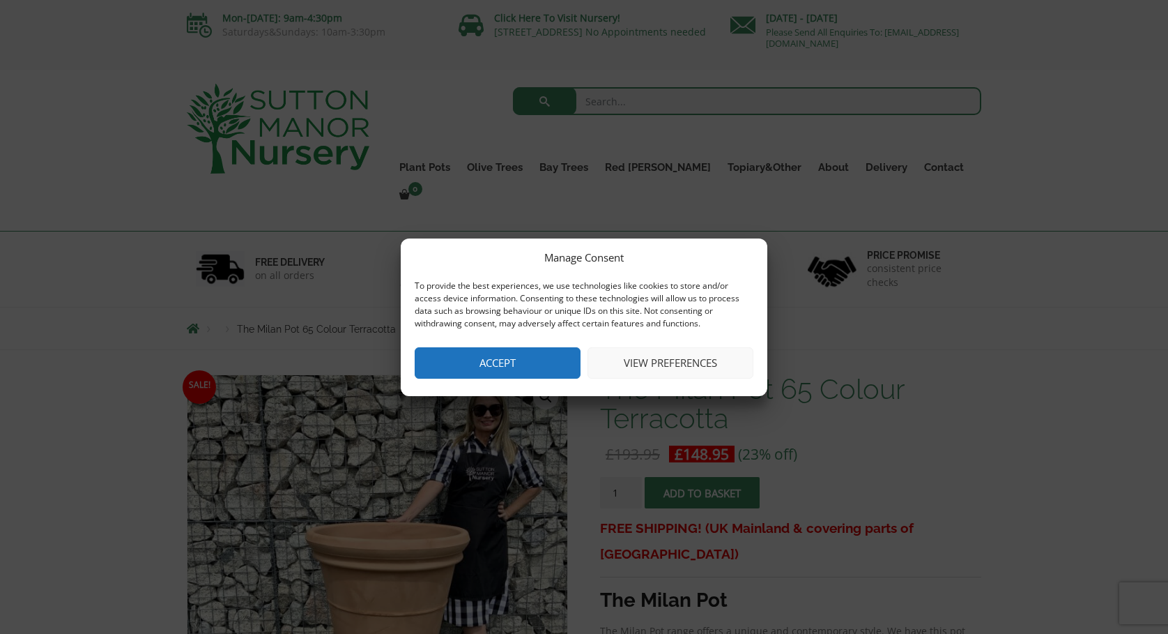
click at [526, 353] on div "Manage Consent To provide the best experiences, we use technologies like cookie…" at bounding box center [584, 317] width 367 height 158
click at [517, 362] on button "Accept" at bounding box center [498, 362] width 166 height 31
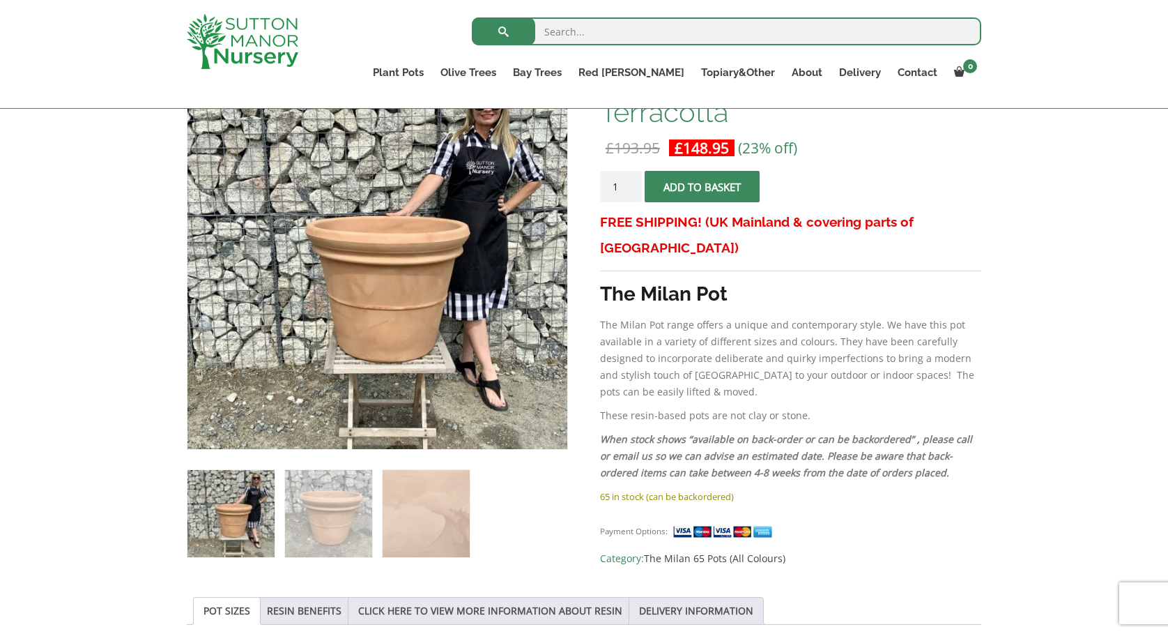
scroll to position [259, 0]
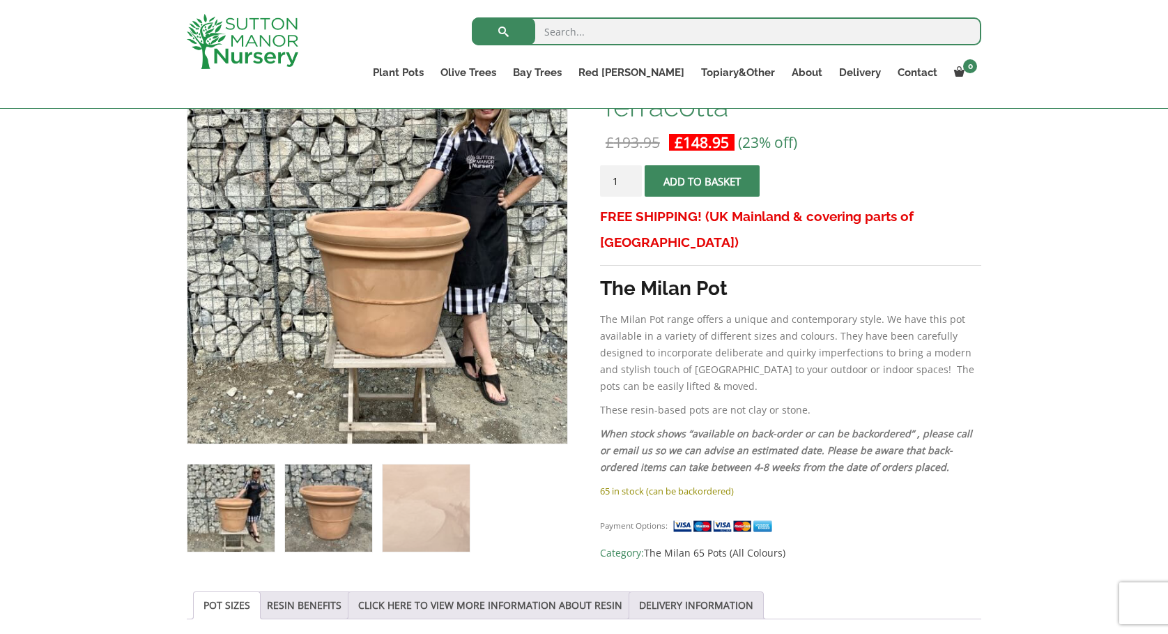
click at [305, 507] on img at bounding box center [328, 507] width 87 height 87
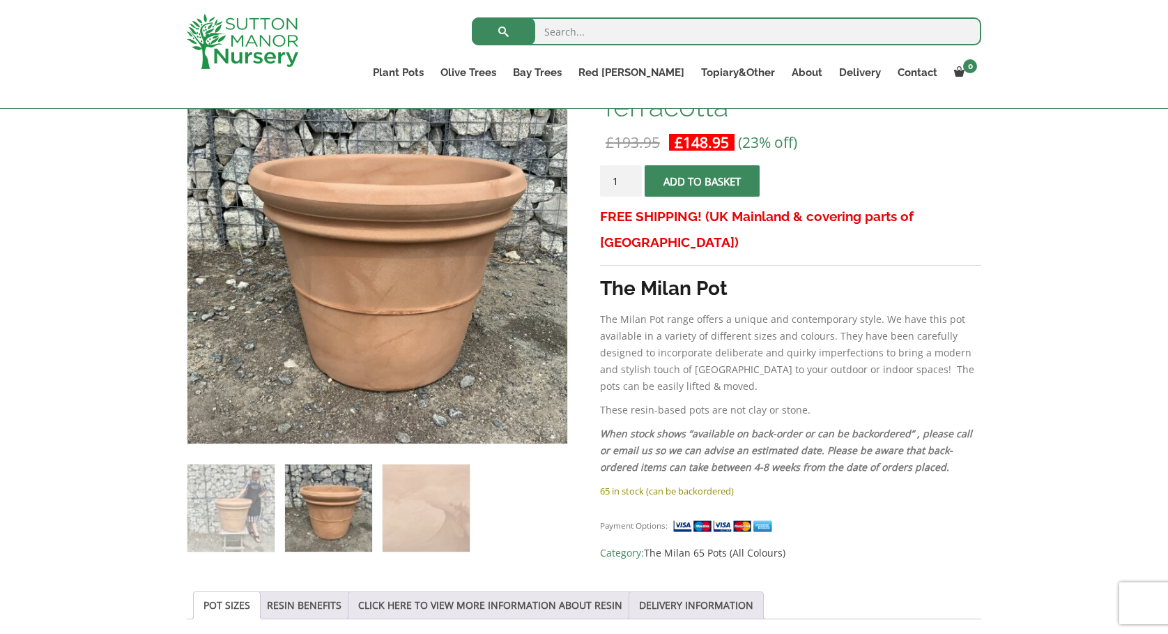
click at [305, 507] on img at bounding box center [328, 507] width 87 height 87
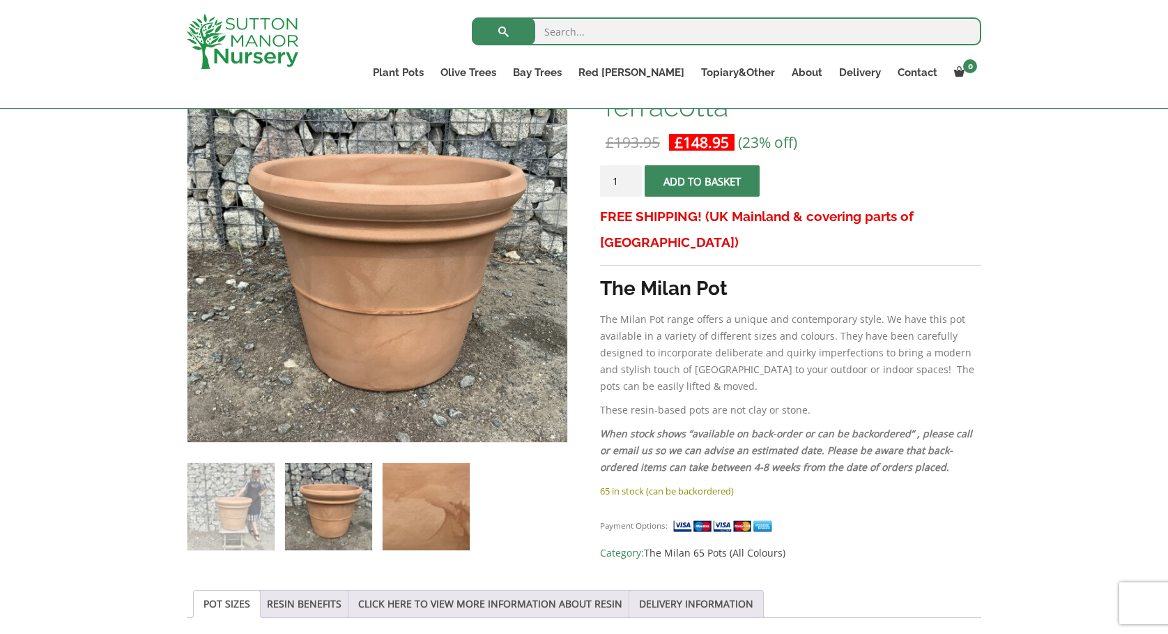
click at [403, 503] on img at bounding box center [426, 506] width 87 height 87
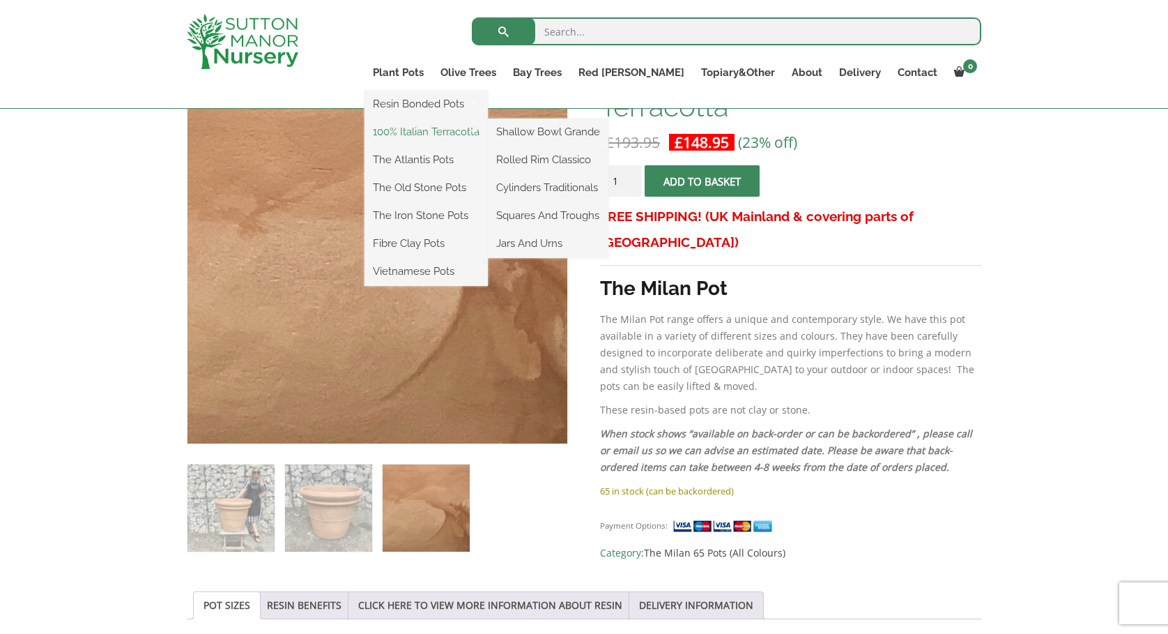
click at [465, 132] on link "100% Italian Terracotta" at bounding box center [426, 131] width 123 height 21
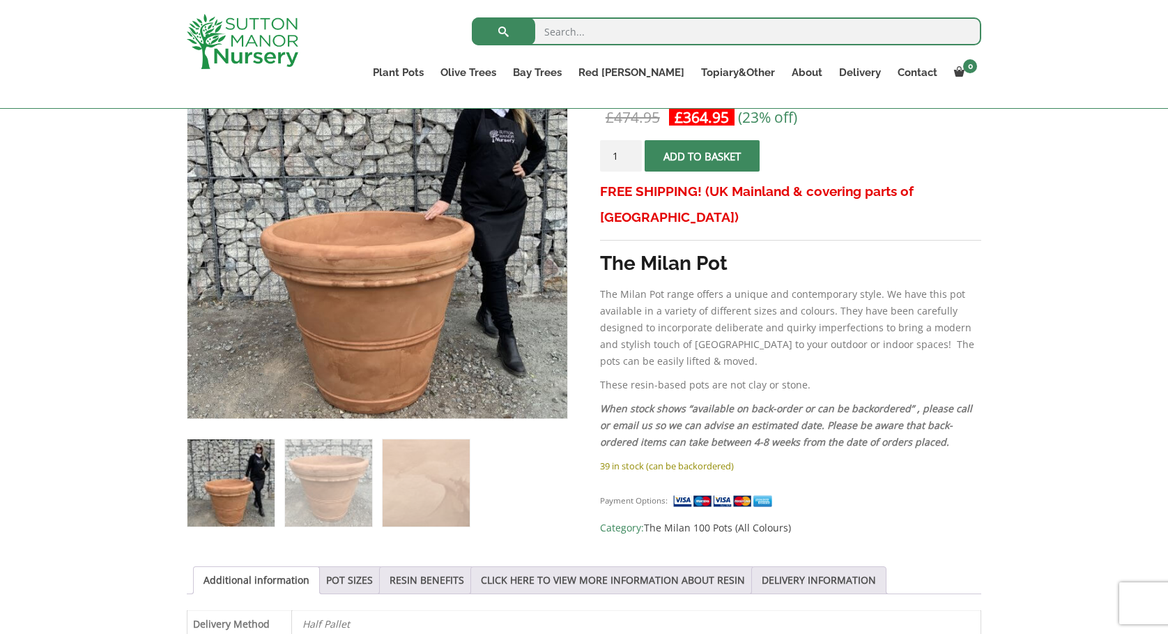
scroll to position [251, 0]
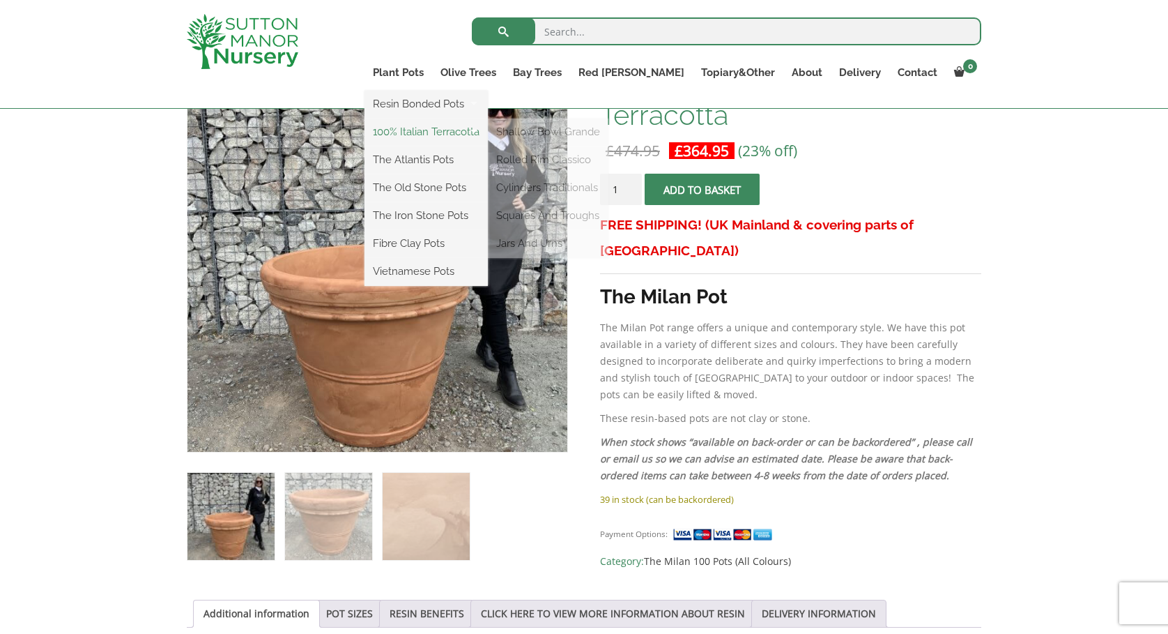
click at [459, 131] on link "100% Italian Terracotta" at bounding box center [426, 131] width 123 height 21
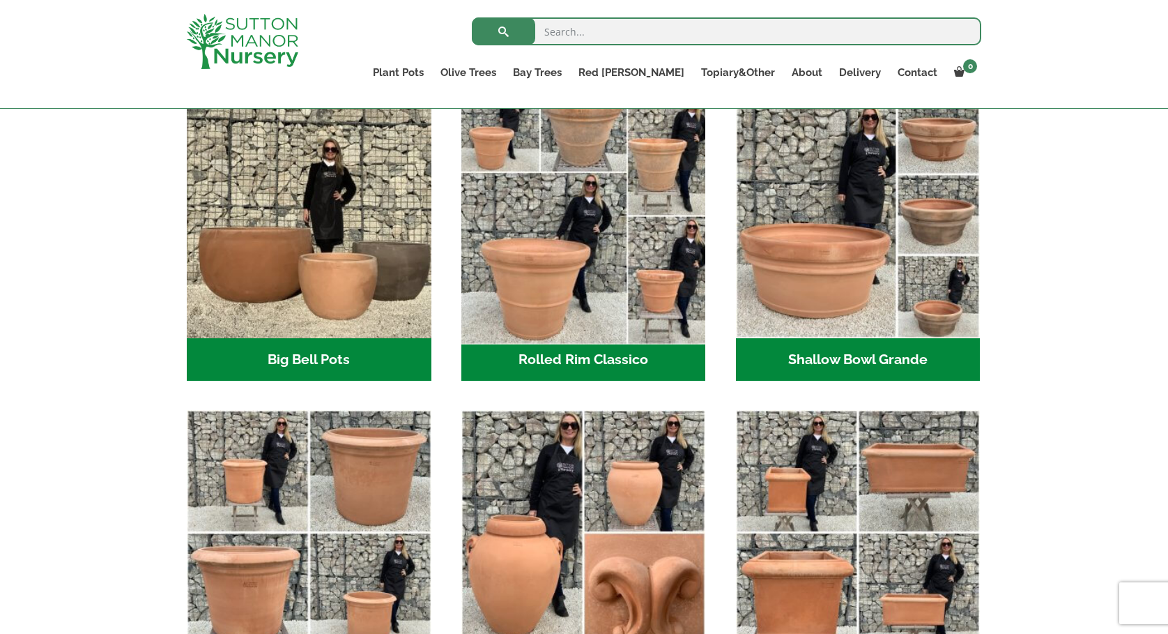
scroll to position [402, 0]
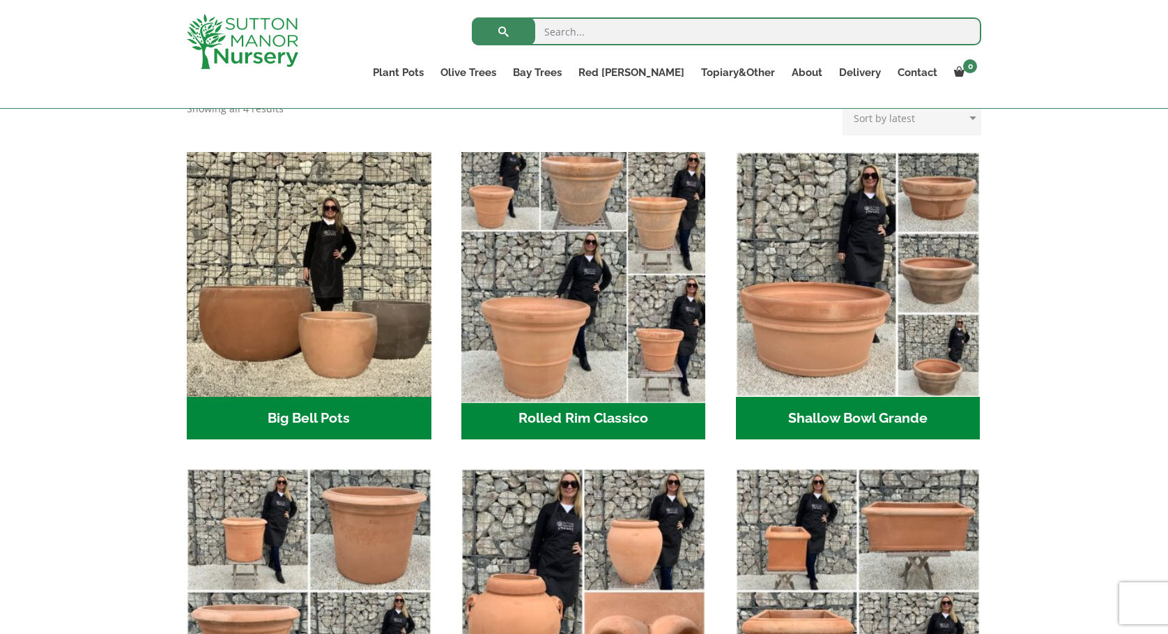
click at [571, 305] on img "Visit product category Rolled Rim Classico" at bounding box center [583, 274] width 257 height 257
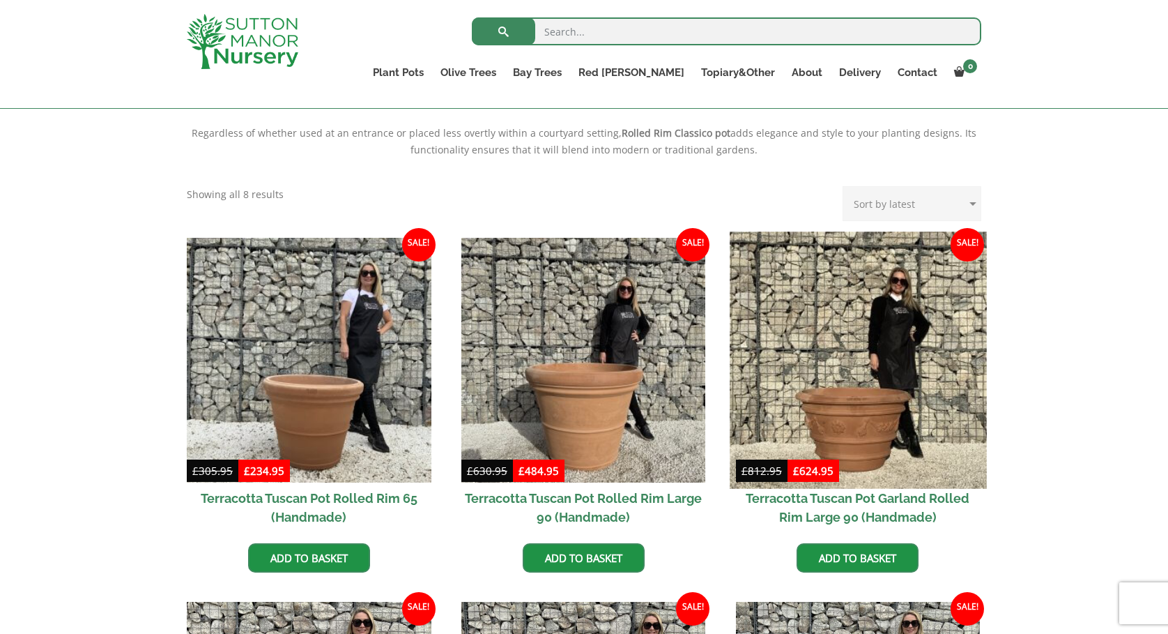
scroll to position [606, 0]
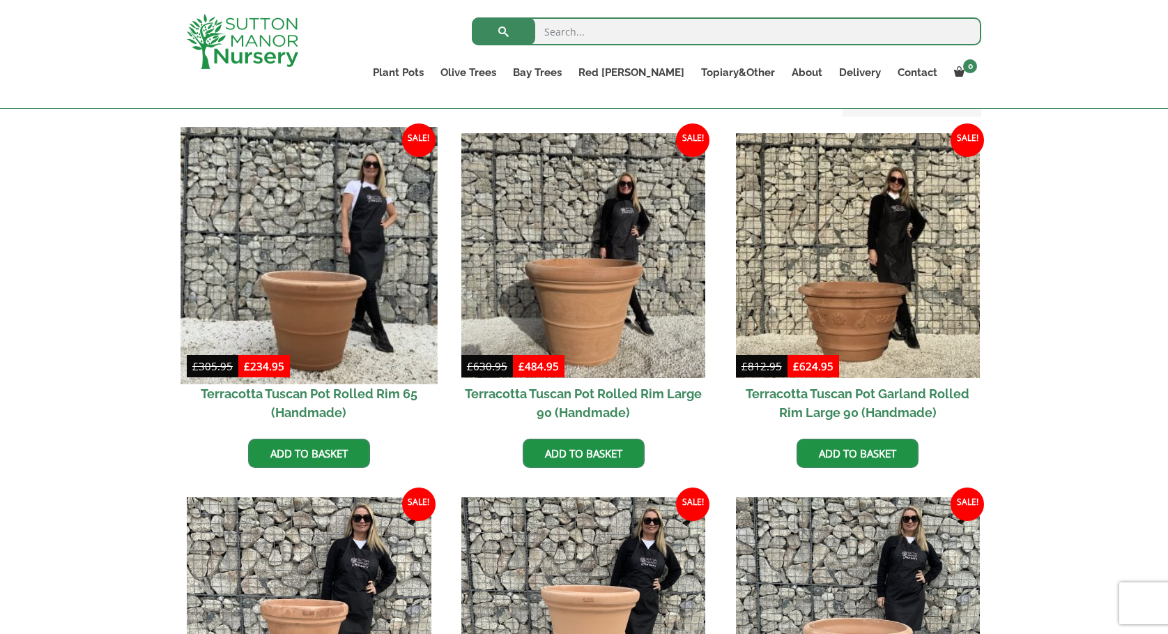
click at [367, 351] on img at bounding box center [309, 255] width 257 height 257
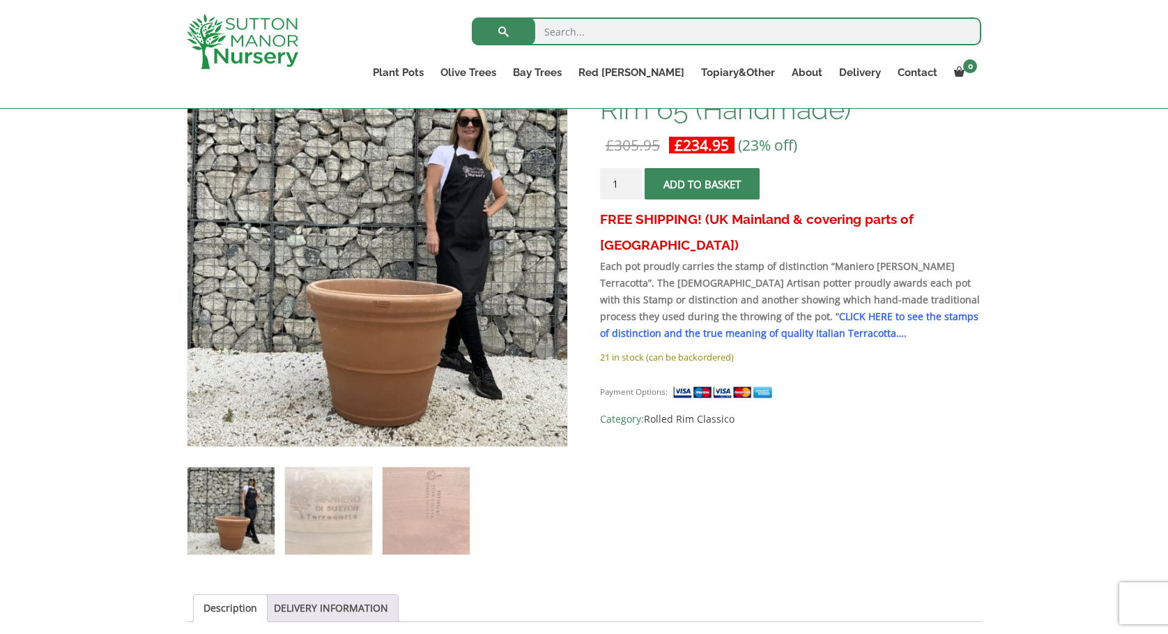
scroll to position [245, 0]
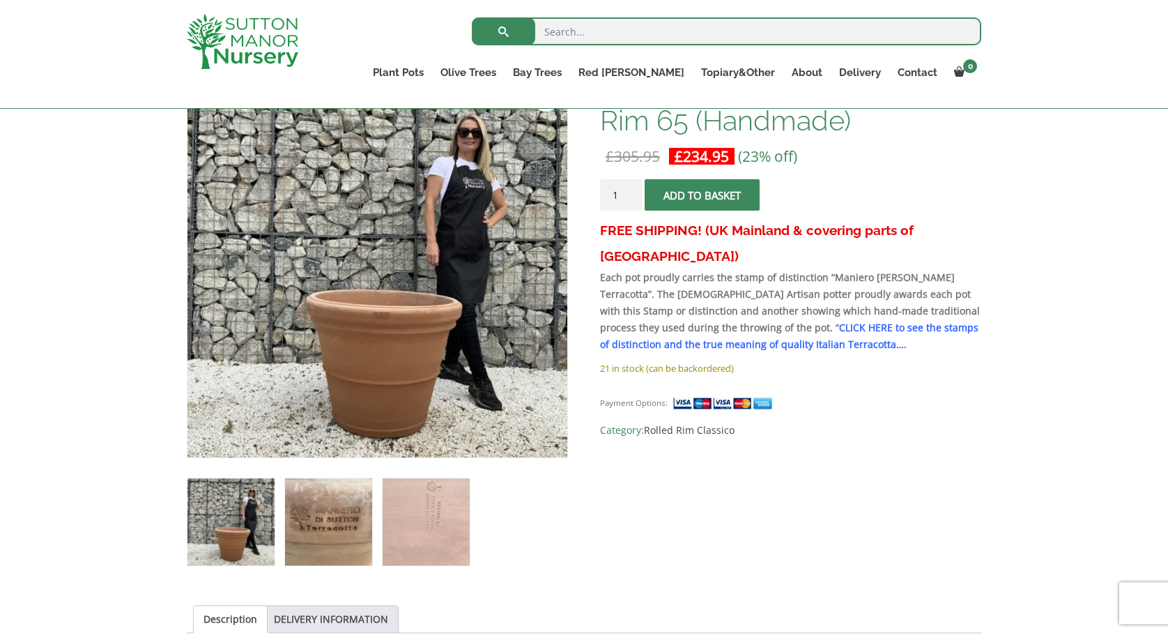
click at [304, 524] on img at bounding box center [328, 521] width 87 height 87
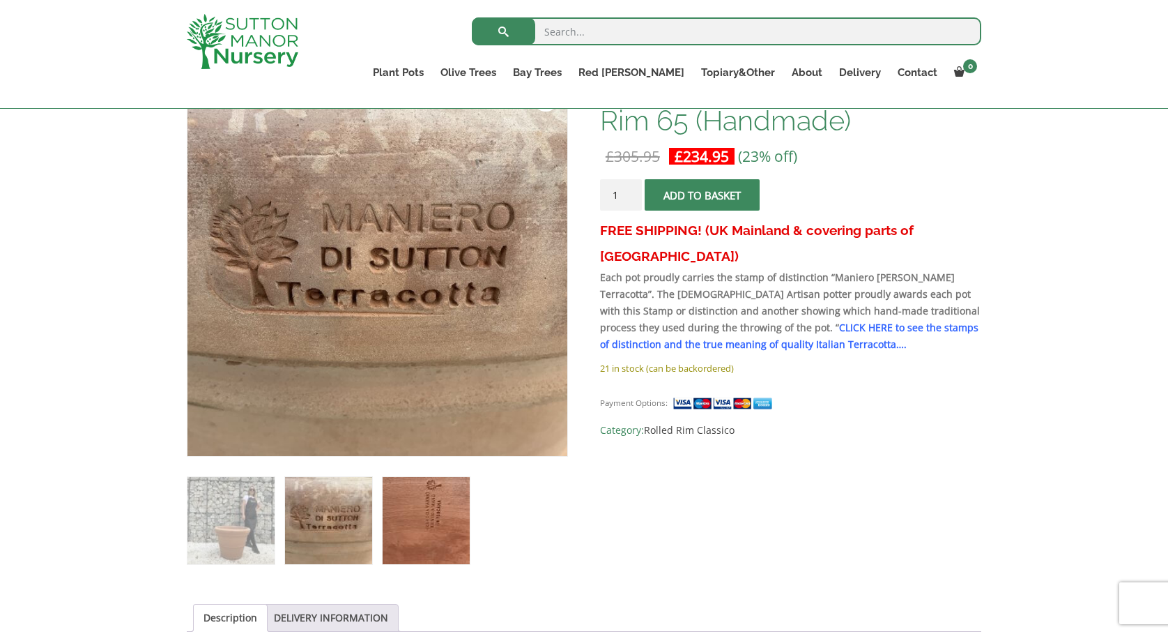
click at [438, 505] on img at bounding box center [426, 520] width 87 height 87
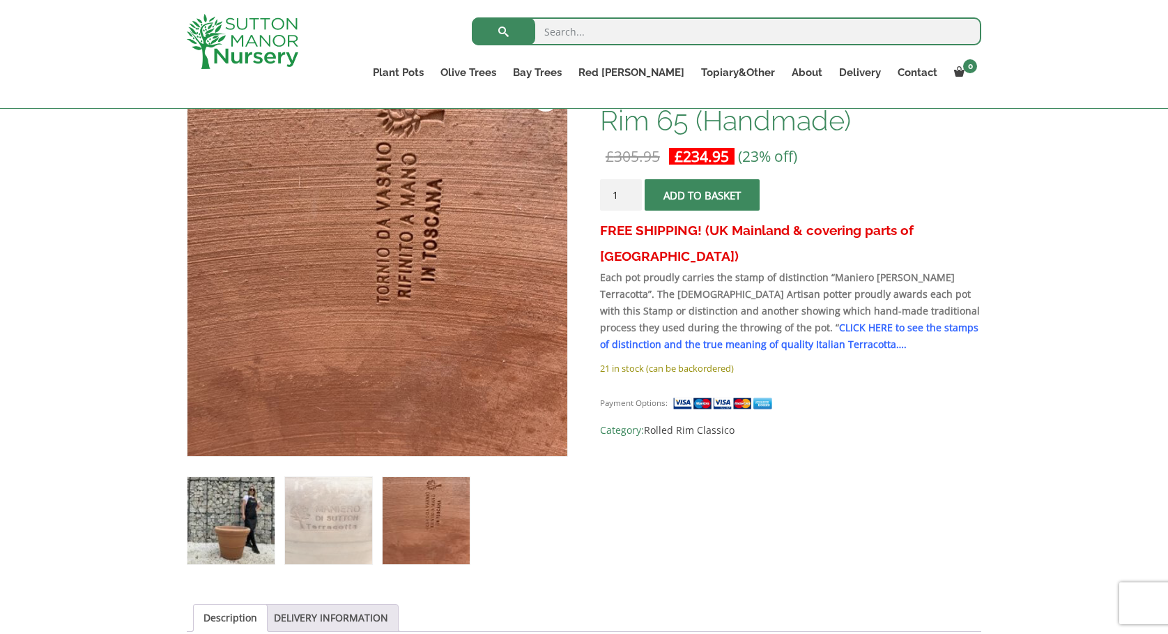
click at [261, 526] on img at bounding box center [231, 520] width 87 height 87
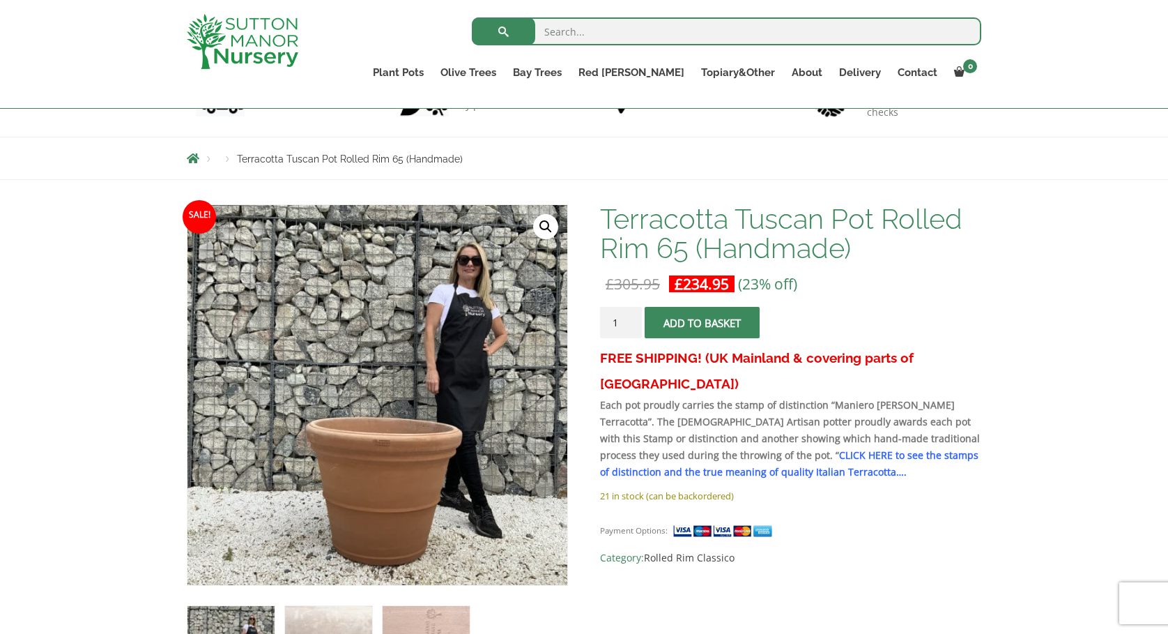
scroll to position [160, 0]
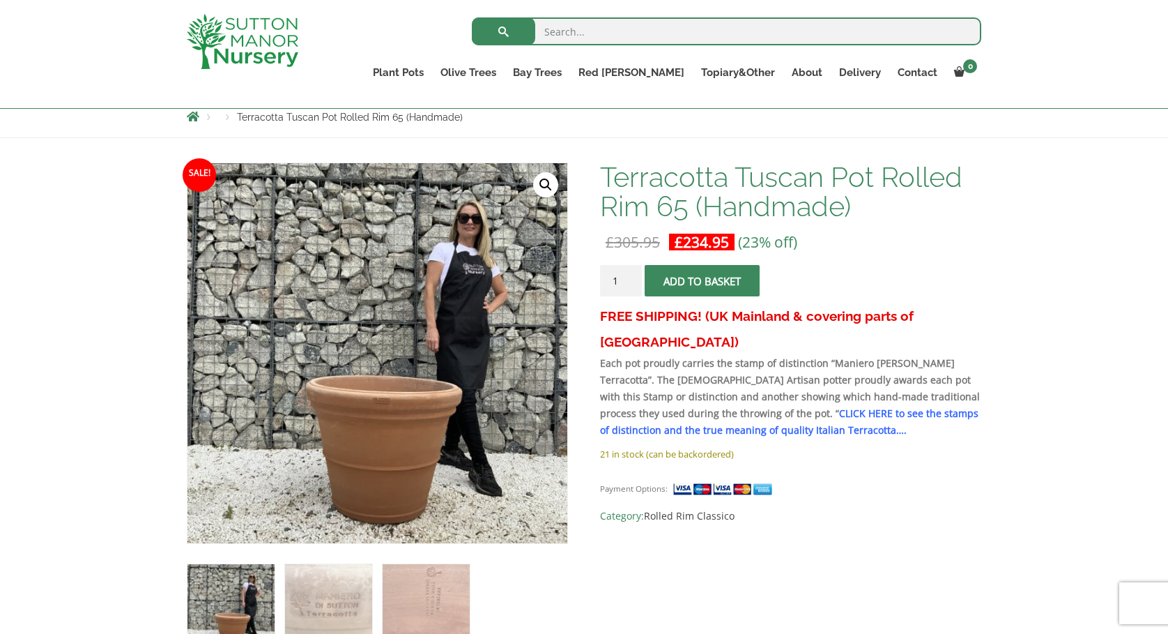
scroll to position [160, 0]
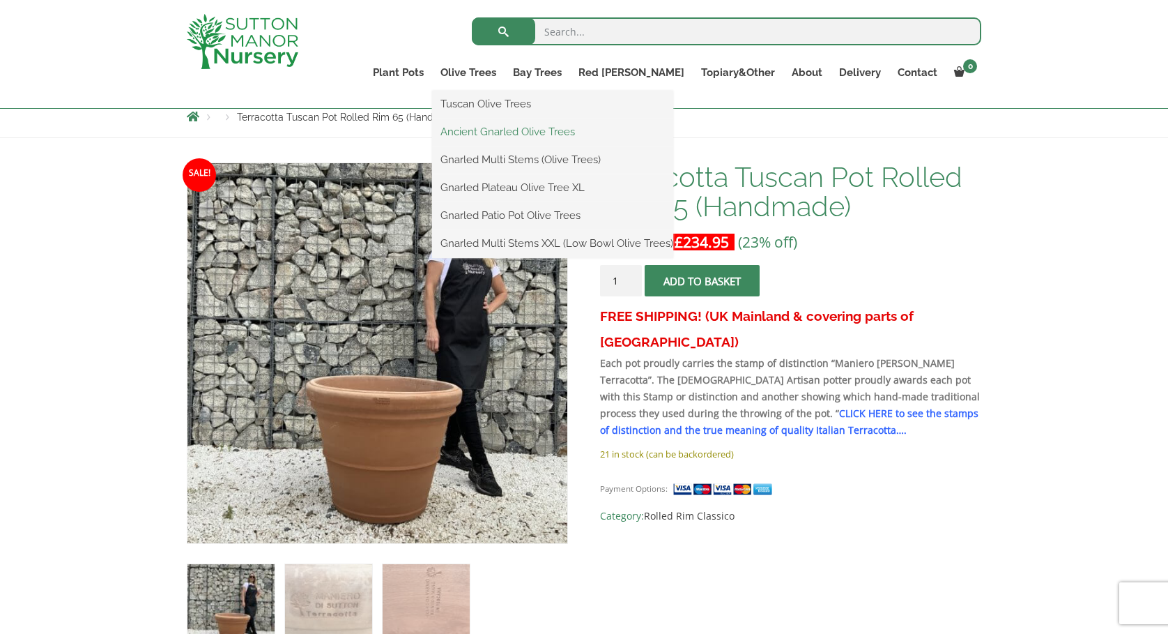
click at [551, 128] on link "Ancient Gnarled Olive Trees" at bounding box center [552, 131] width 241 height 21
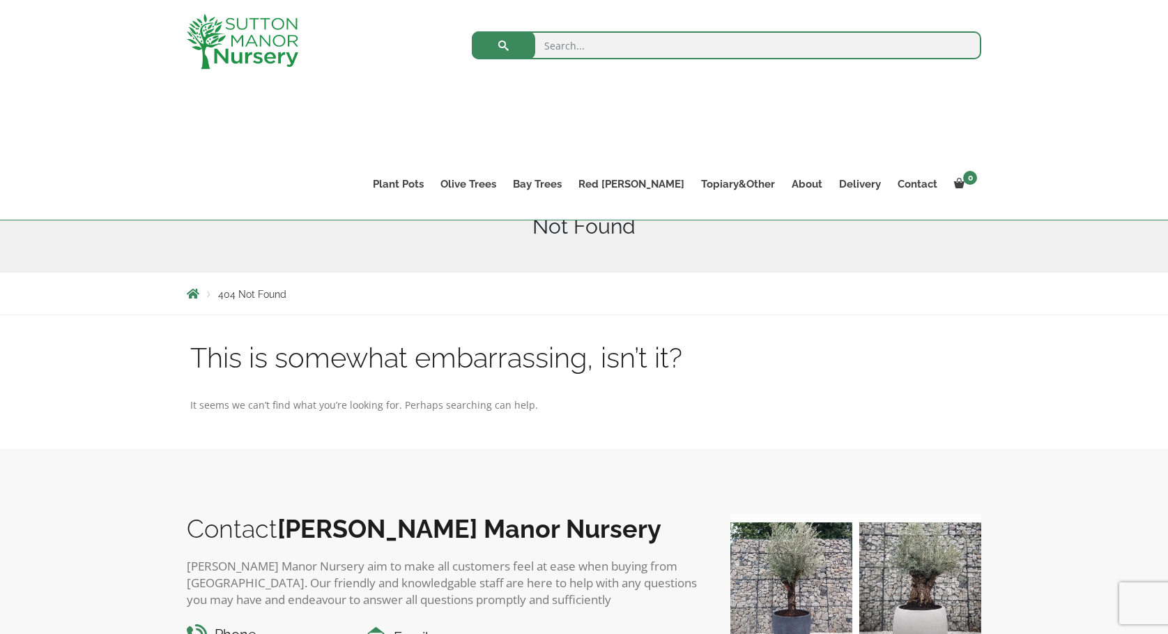
scroll to position [99, 0]
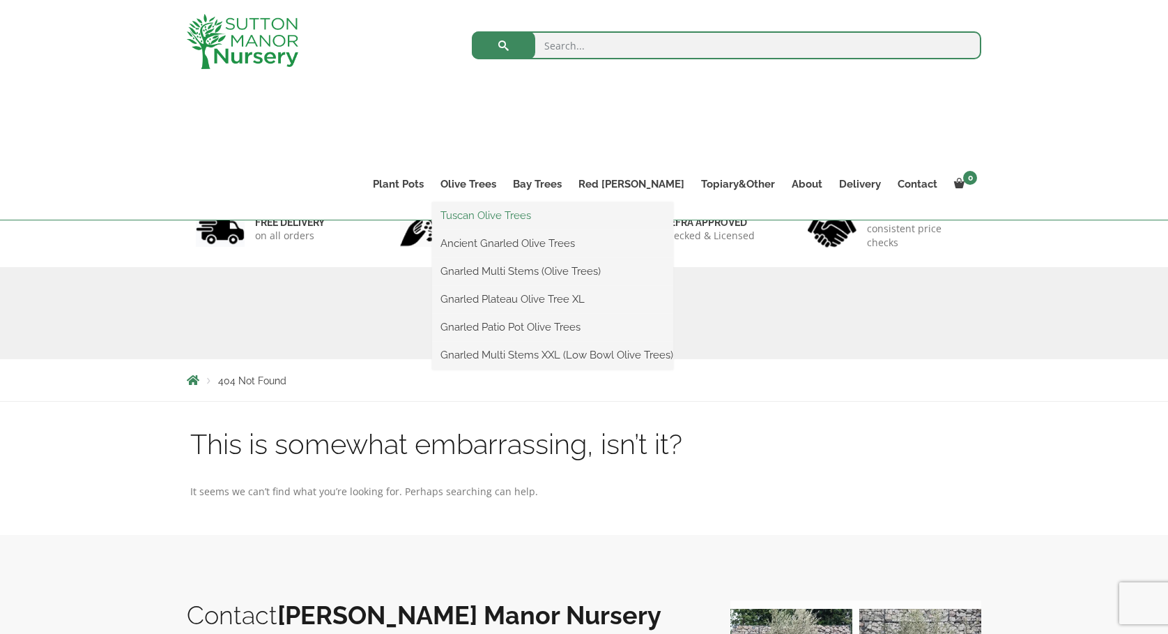
click at [533, 209] on link "Tuscan Olive Trees" at bounding box center [552, 215] width 241 height 21
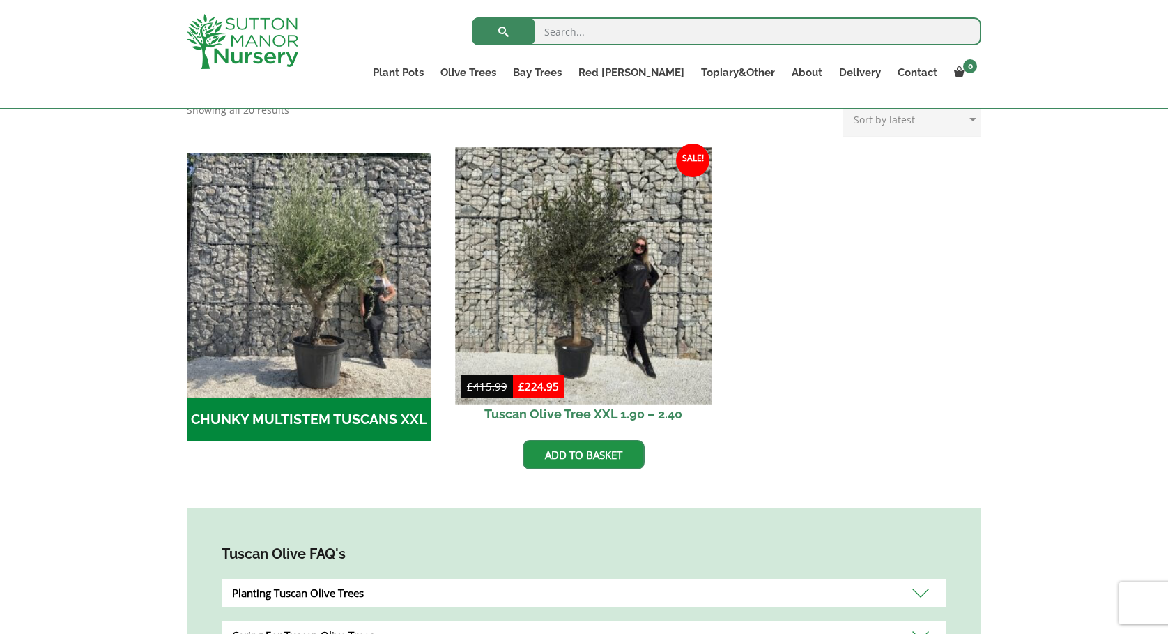
scroll to position [360, 0]
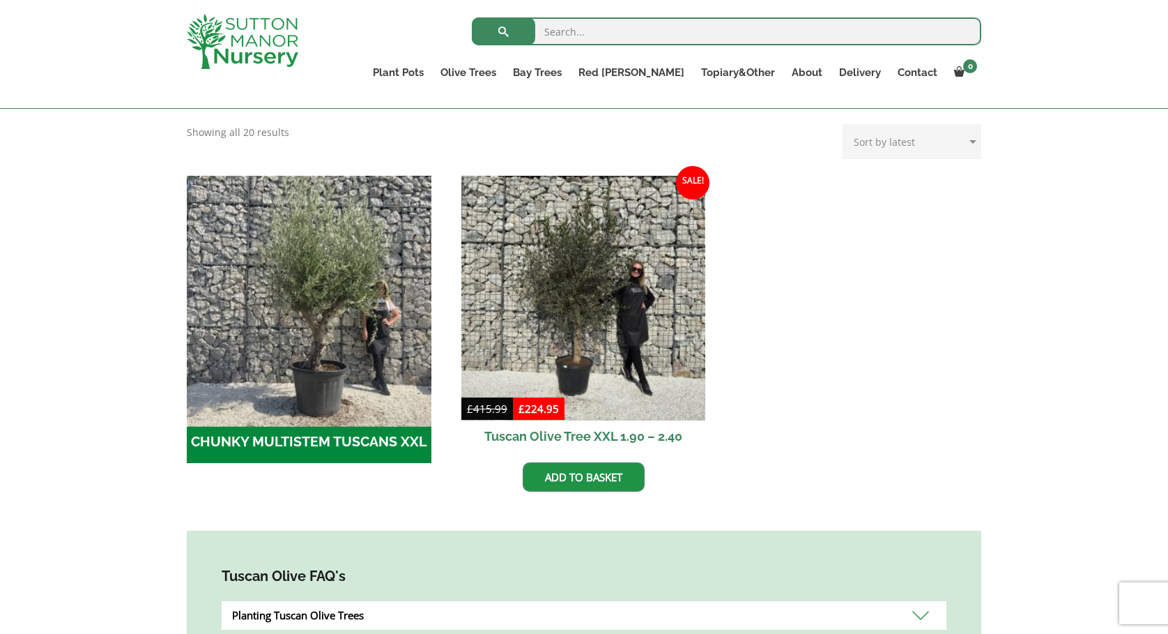
click at [331, 353] on img "Visit product category CHUNKY MULTISTEM TUSCANS XXL" at bounding box center [309, 297] width 257 height 257
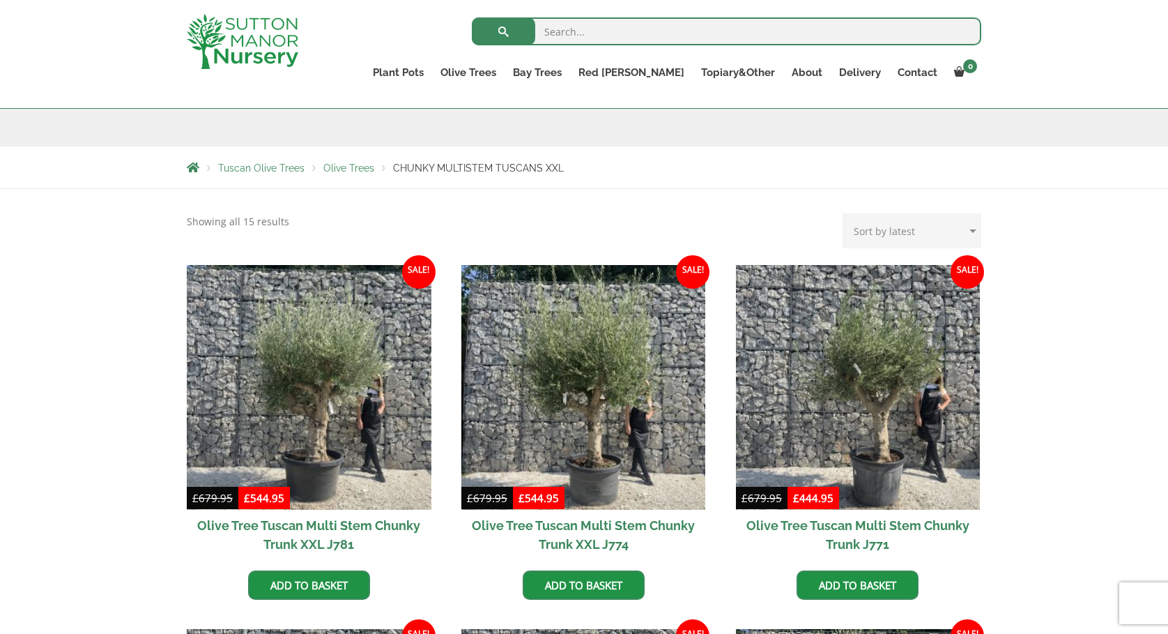
scroll to position [176, 0]
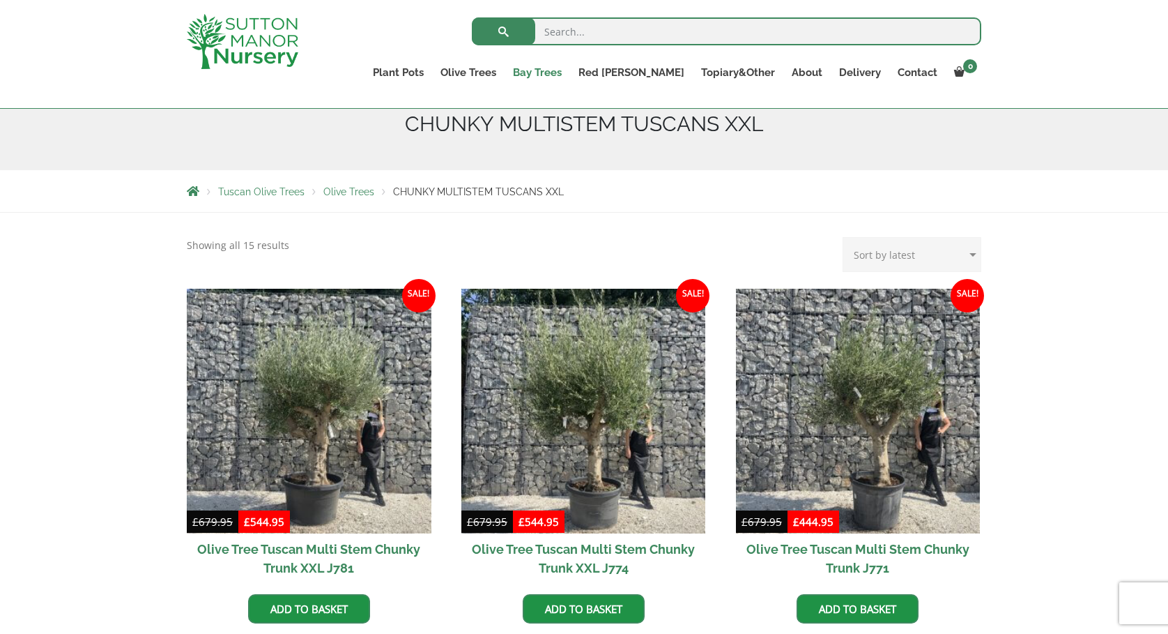
click at [570, 74] on link "Bay Trees" at bounding box center [538, 73] width 66 height 20
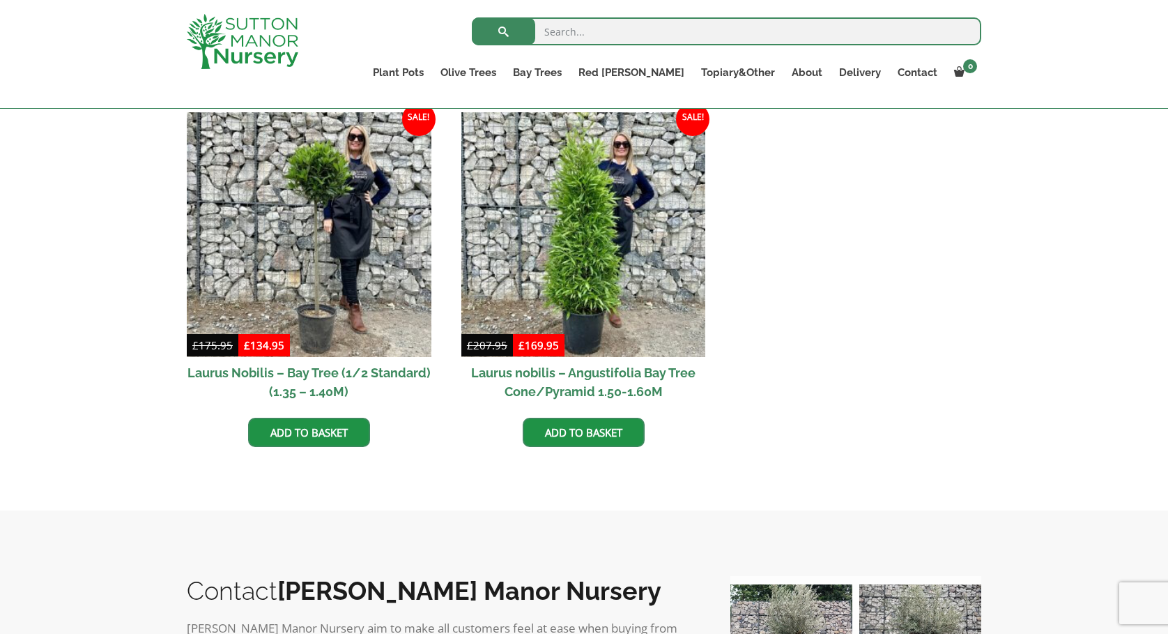
scroll to position [606, 0]
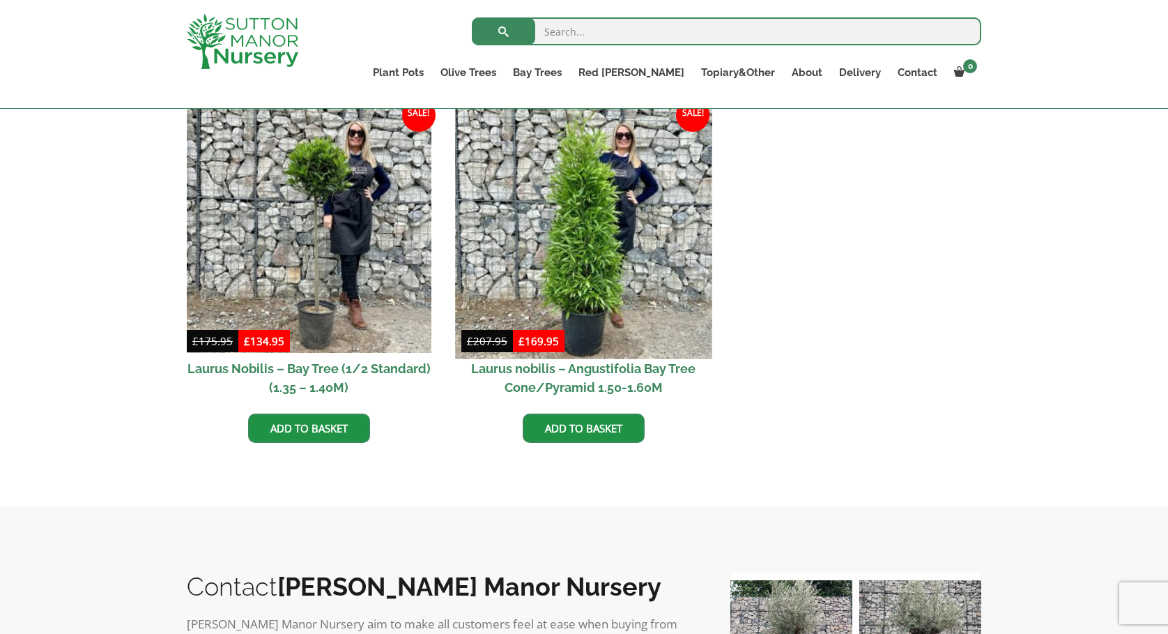
click at [600, 275] on img at bounding box center [583, 230] width 257 height 257
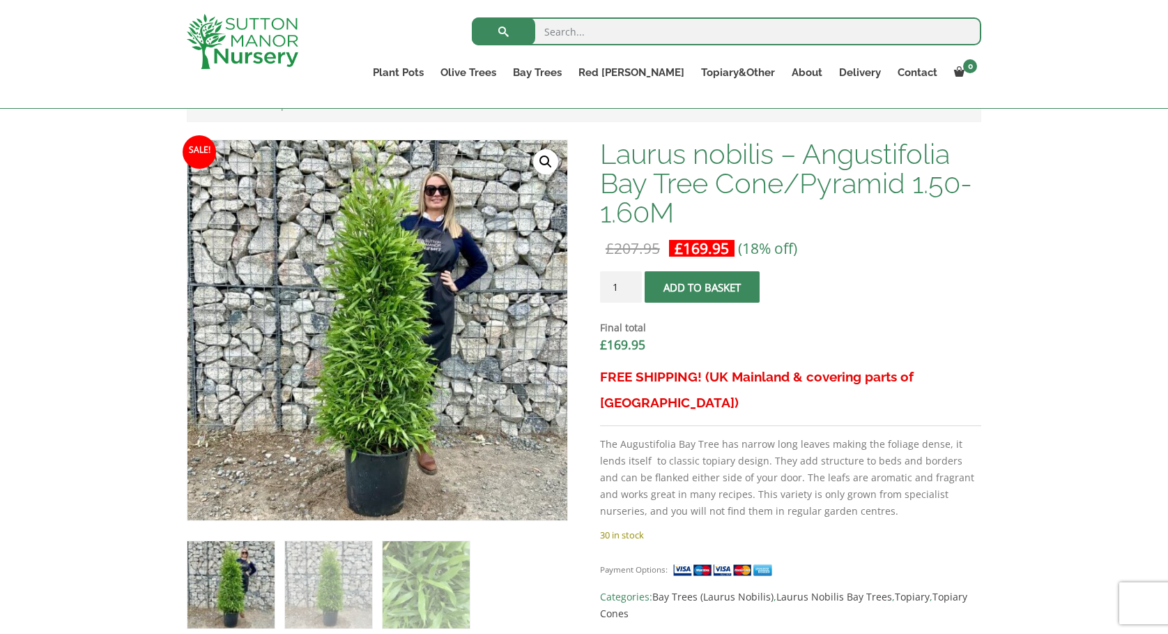
scroll to position [379, 0]
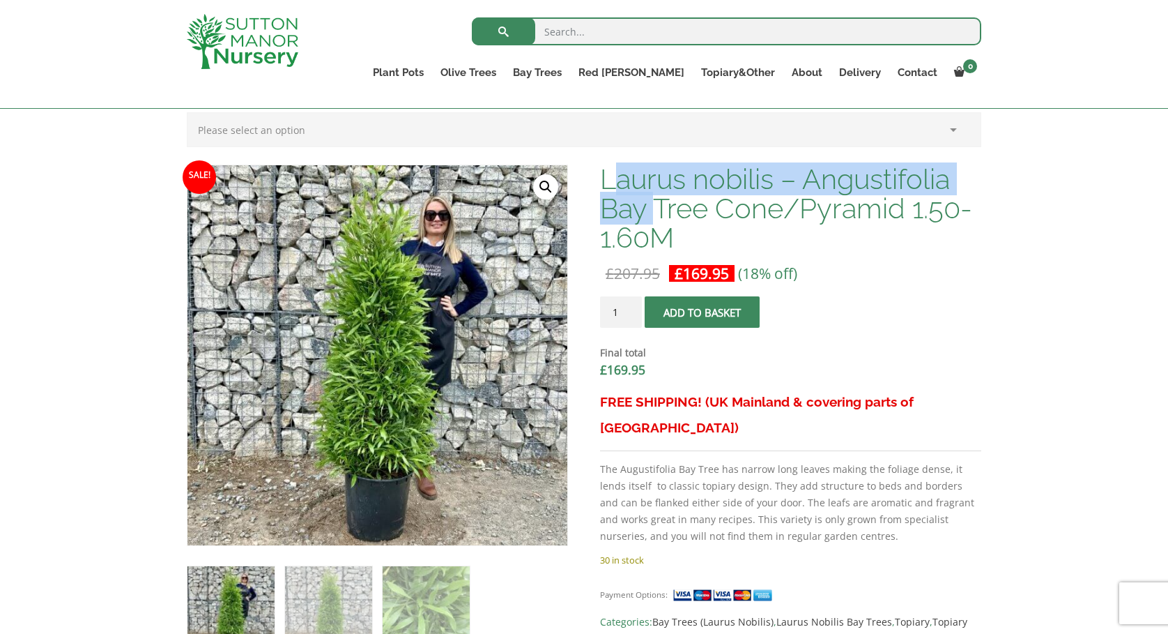
drag, startPoint x: 609, startPoint y: 172, endPoint x: 662, endPoint y: 196, distance: 58.0
click at [660, 201] on h1 "Laurus nobilis – Angustifolia Bay Tree Cone/Pyramid 1.50-1.60M" at bounding box center [790, 209] width 381 height 88
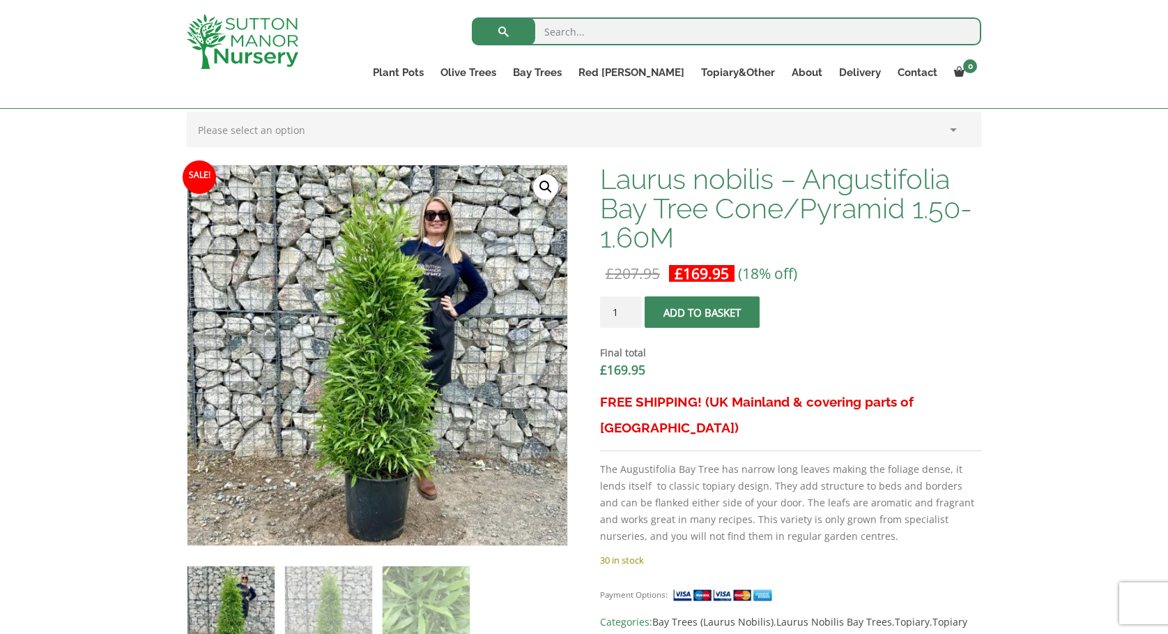
click at [667, 198] on h1 "Laurus nobilis – Angustifolia Bay Tree Cone/Pyramid 1.50-1.60M" at bounding box center [790, 209] width 381 height 88
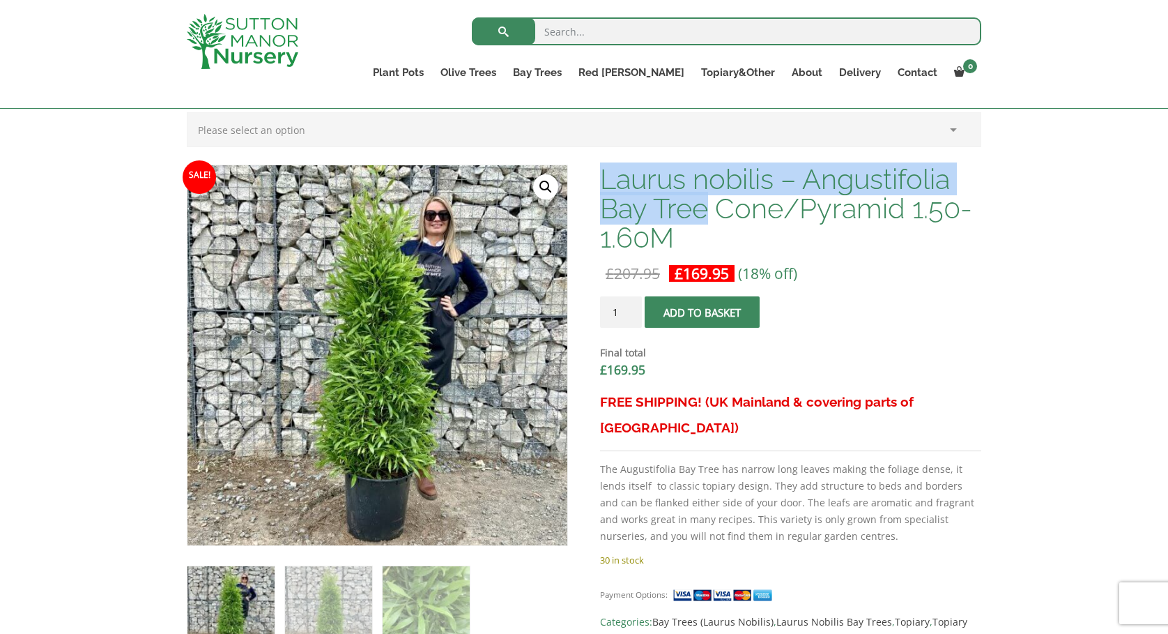
drag, startPoint x: 604, startPoint y: 181, endPoint x: 703, endPoint y: 211, distance: 102.6
click at [701, 212] on h1 "Laurus nobilis – Angustifolia Bay Tree Cone/Pyramid 1.50-1.60M" at bounding box center [790, 209] width 381 height 88
copy h1 "Laurus nobilis – Angustifolia Bay Tre"
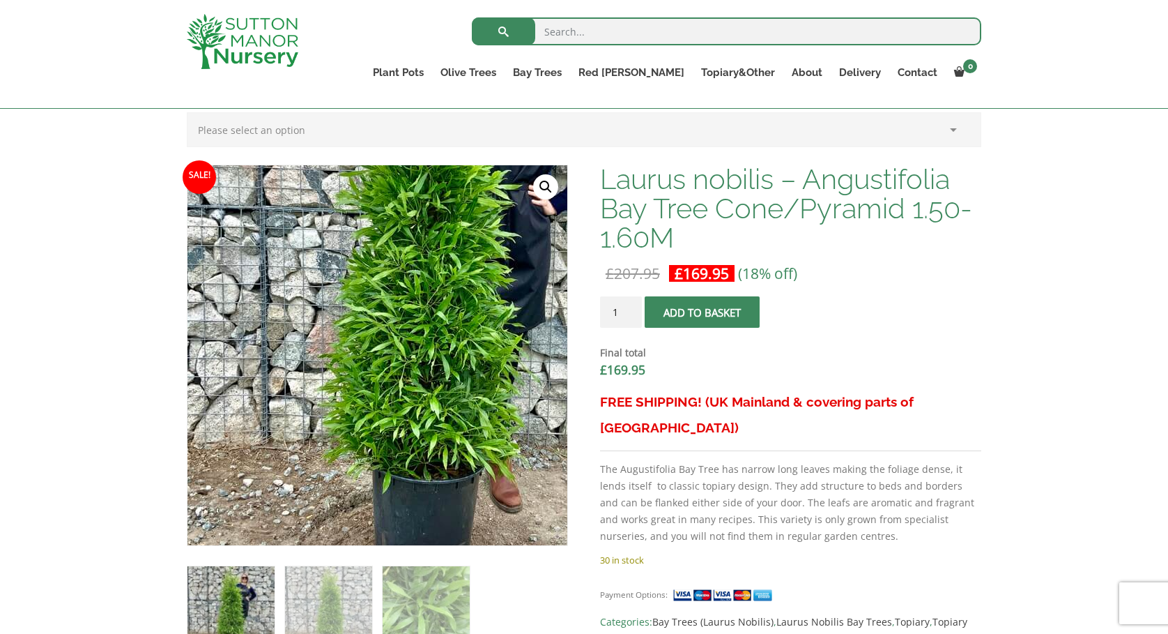
scroll to position [886, 0]
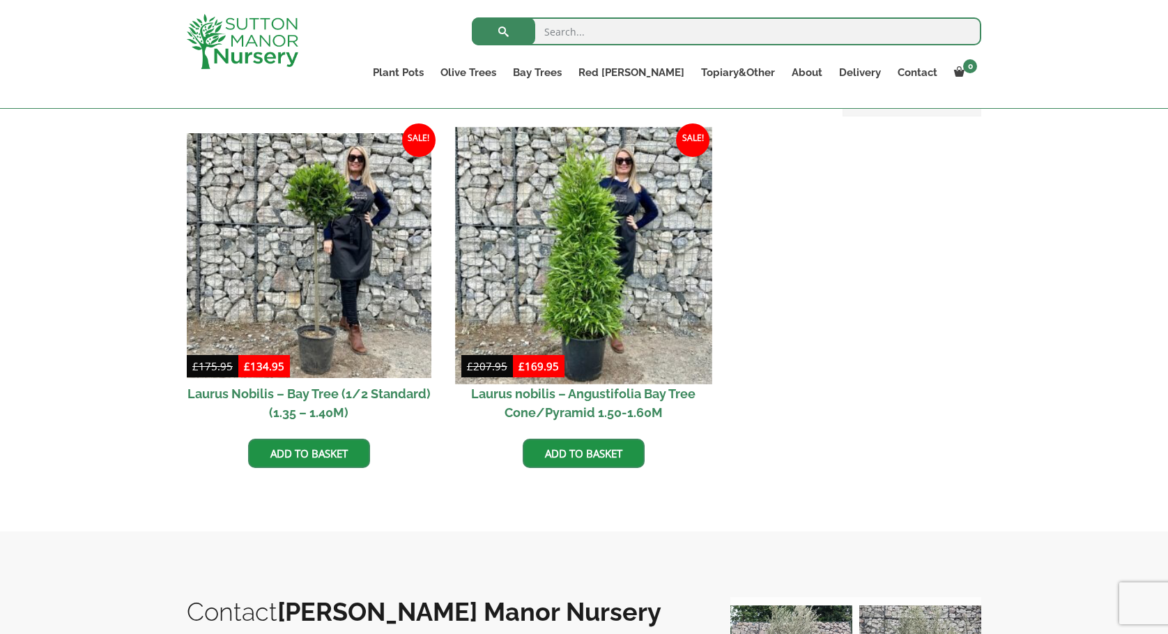
click at [564, 299] on img at bounding box center [583, 255] width 257 height 257
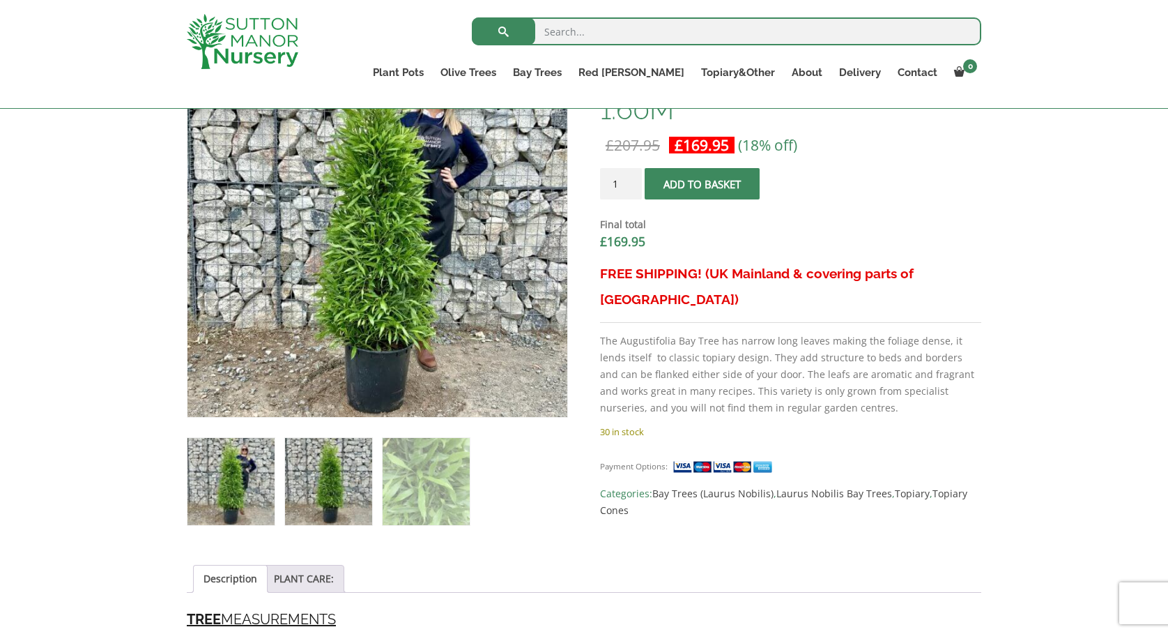
scroll to position [606, 0]
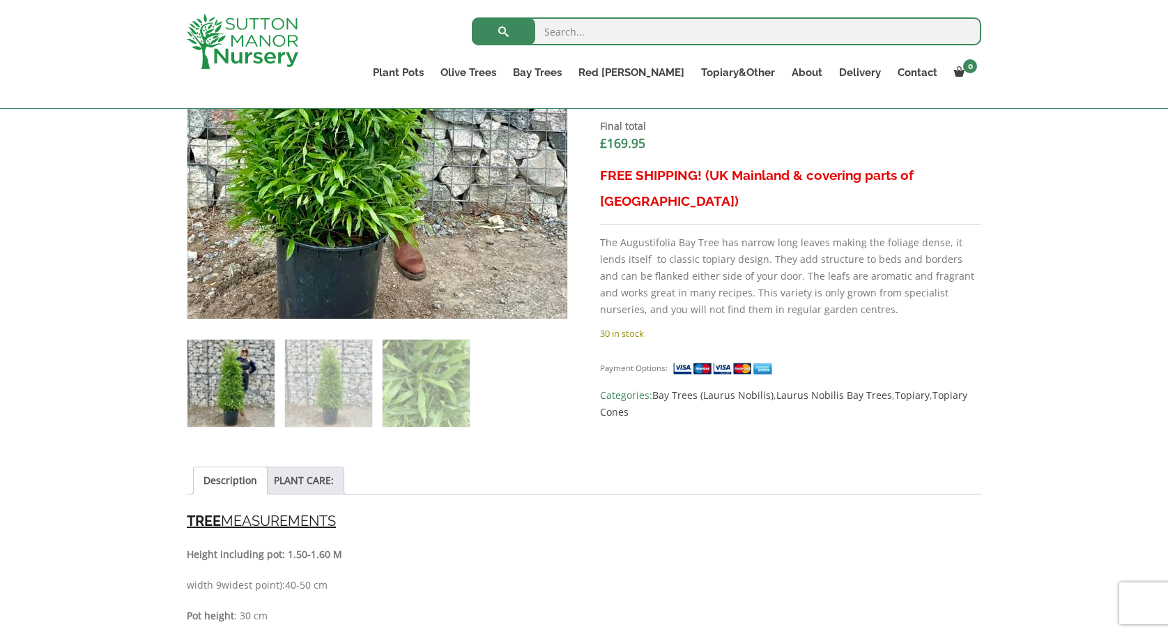
click at [455, 268] on img at bounding box center [329, 45] width 618 height 618
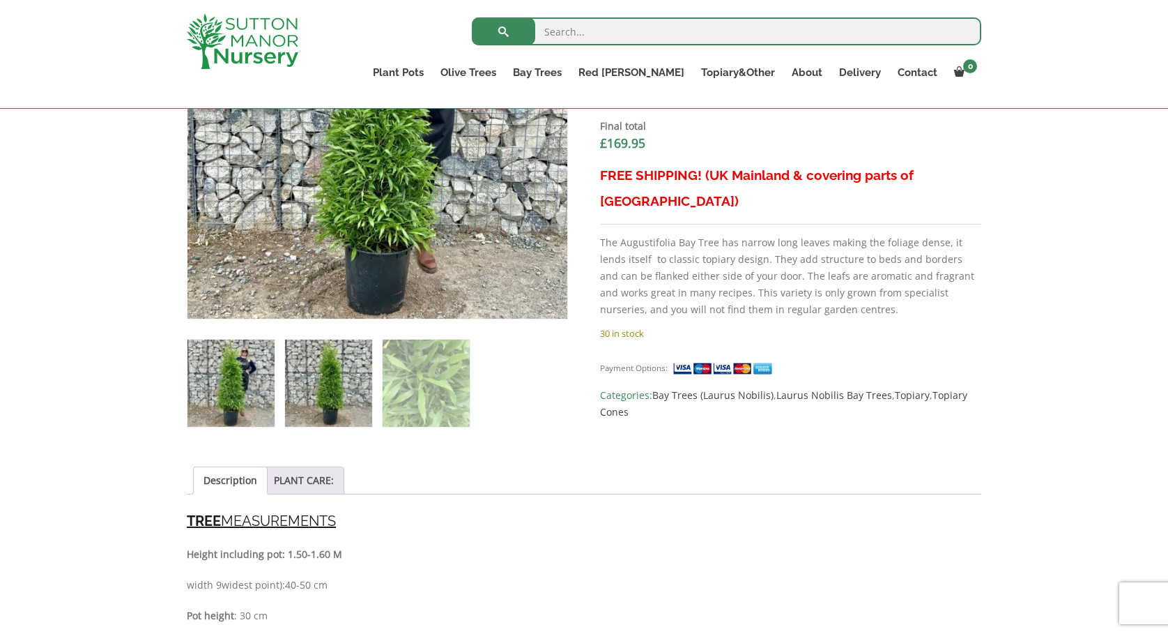
click at [372, 386] on img at bounding box center [328, 382] width 87 height 87
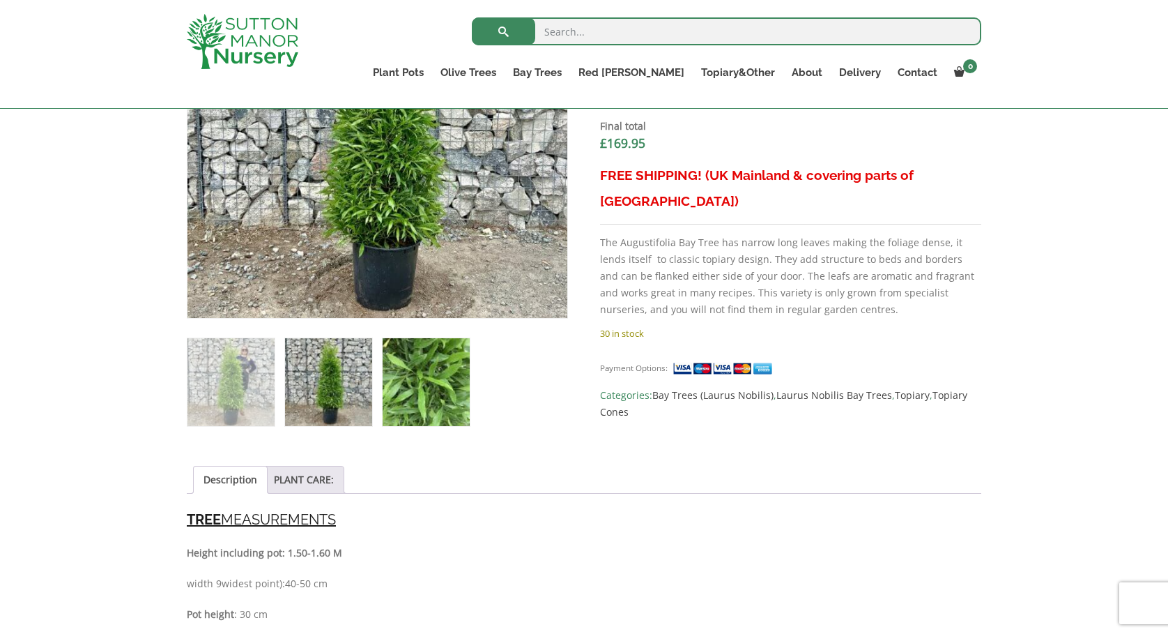
click at [407, 386] on img at bounding box center [426, 381] width 87 height 87
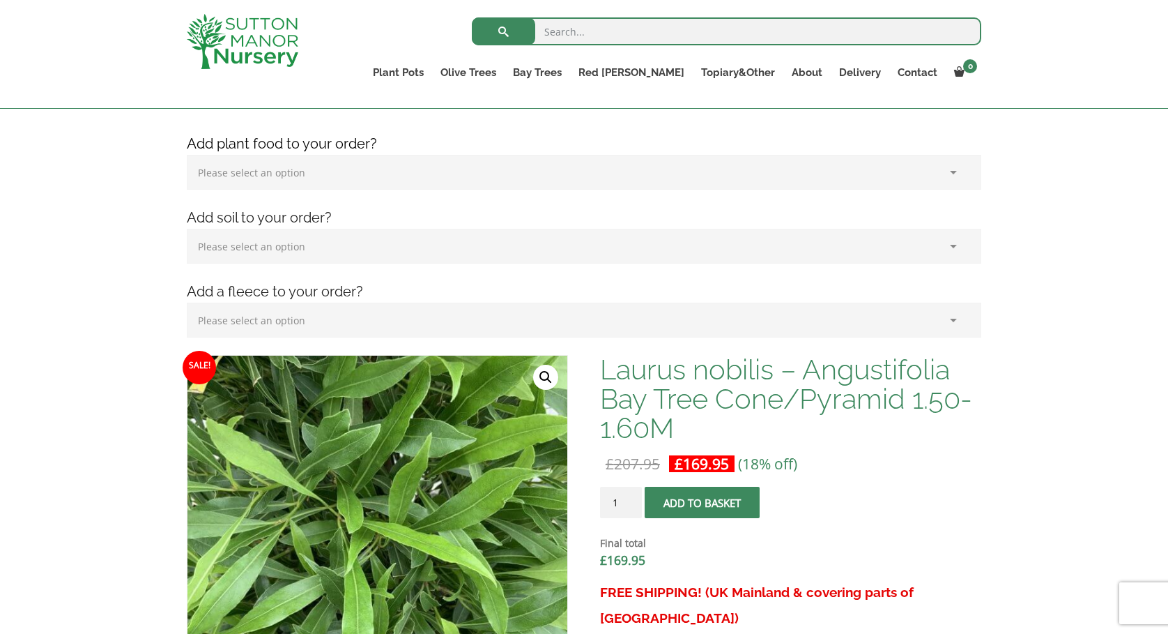
scroll to position [99, 0]
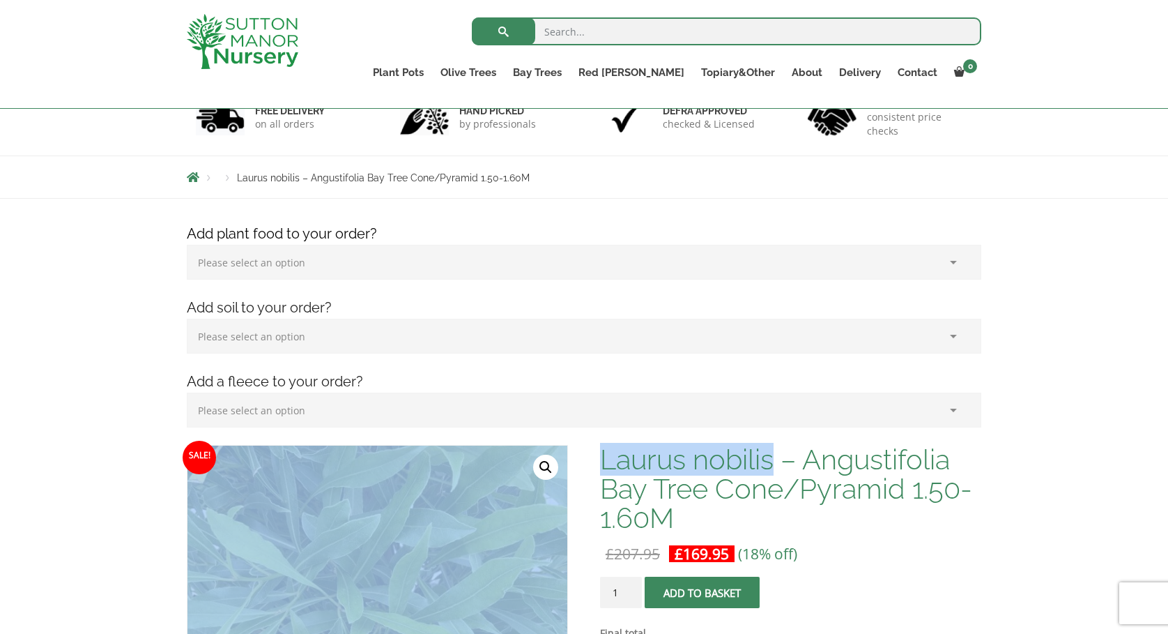
drag, startPoint x: 595, startPoint y: 464, endPoint x: 781, endPoint y: 465, distance: 186.1
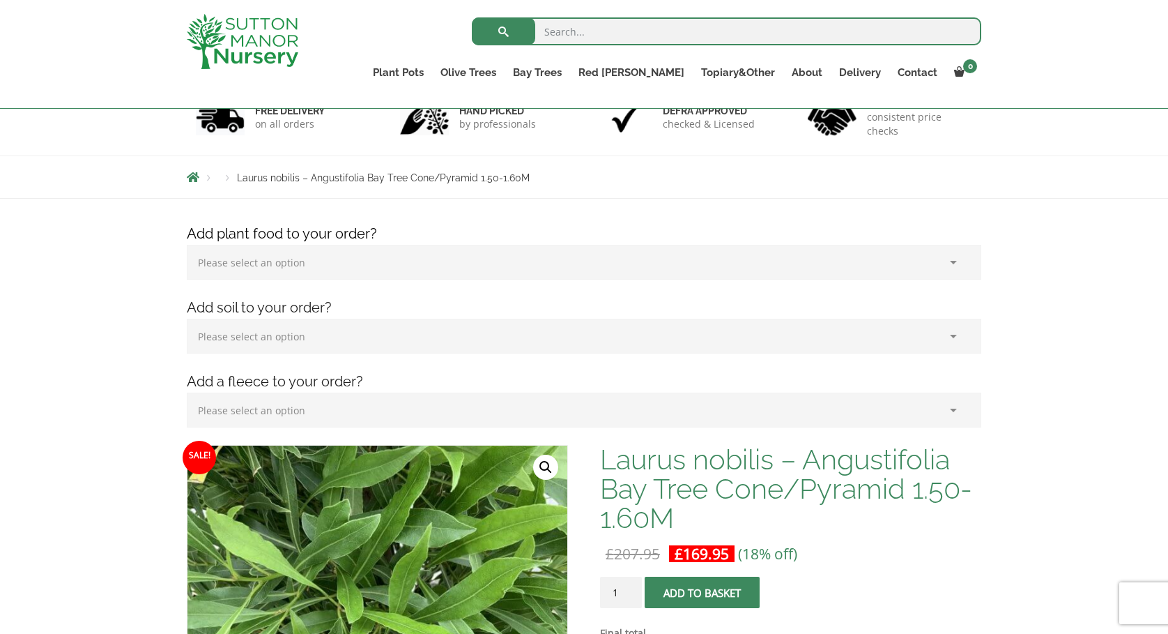
click at [777, 465] on h1 "Laurus nobilis – Angustifolia Bay Tree Cone/Pyramid 1.50-1.60M" at bounding box center [790, 489] width 381 height 88
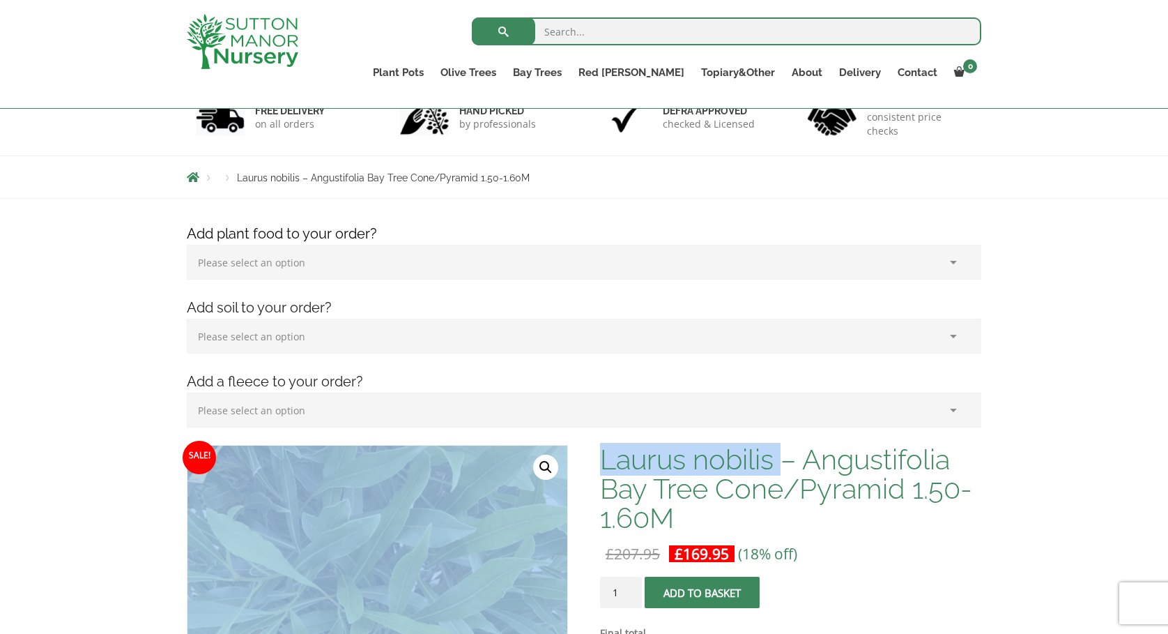
drag, startPoint x: 780, startPoint y: 457, endPoint x: 594, endPoint y: 452, distance: 186.2
copy div "Laurus nobilis"
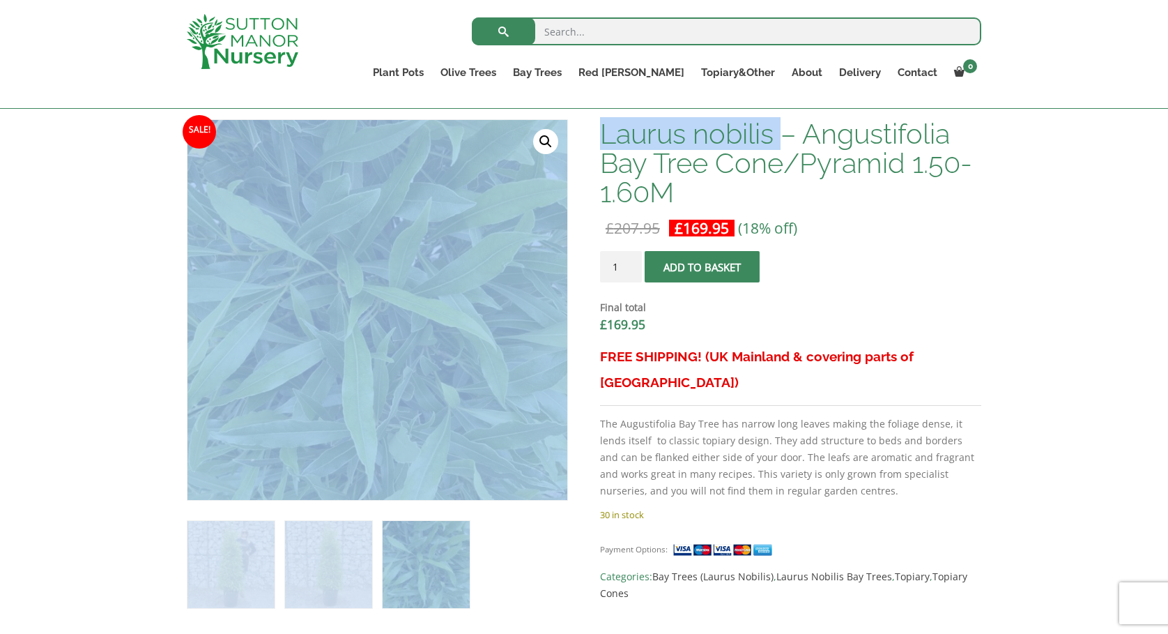
scroll to position [413, 0]
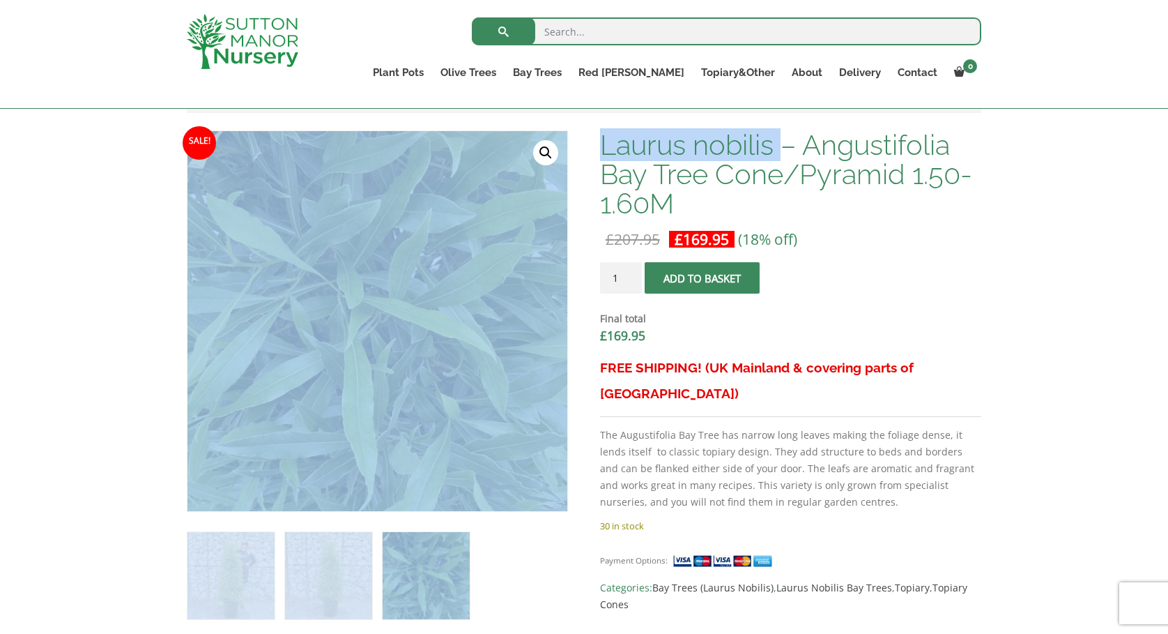
click at [387, 565] on img at bounding box center [426, 575] width 87 height 87
click at [400, 574] on img at bounding box center [426, 575] width 87 height 87
click at [341, 587] on img at bounding box center [328, 575] width 87 height 87
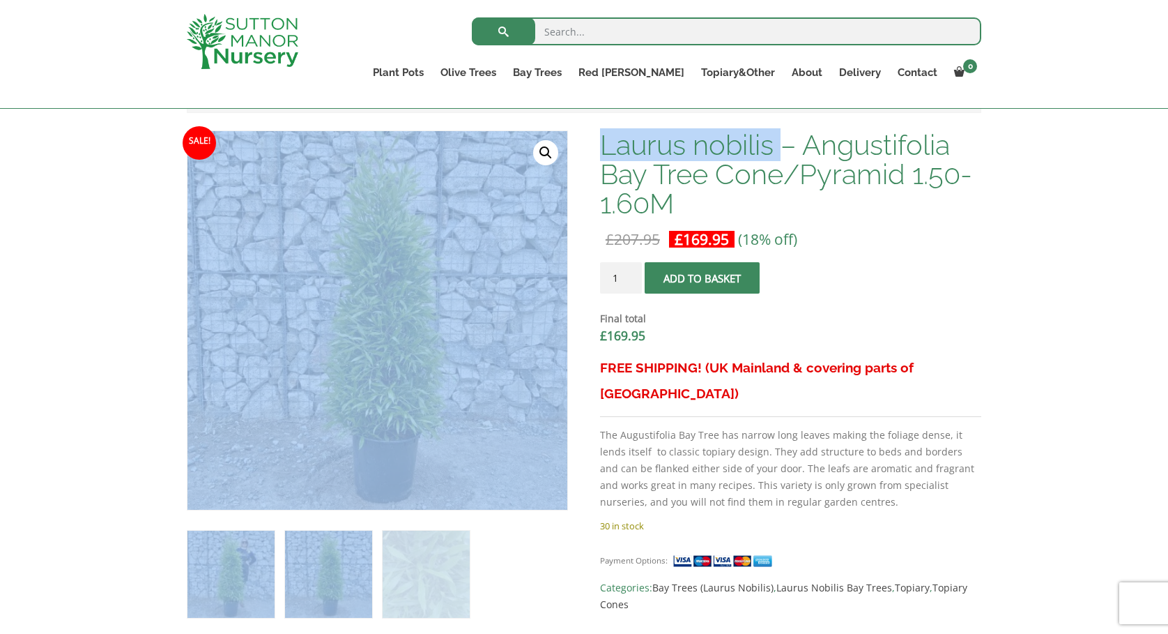
click at [236, 593] on img at bounding box center [231, 573] width 87 height 87
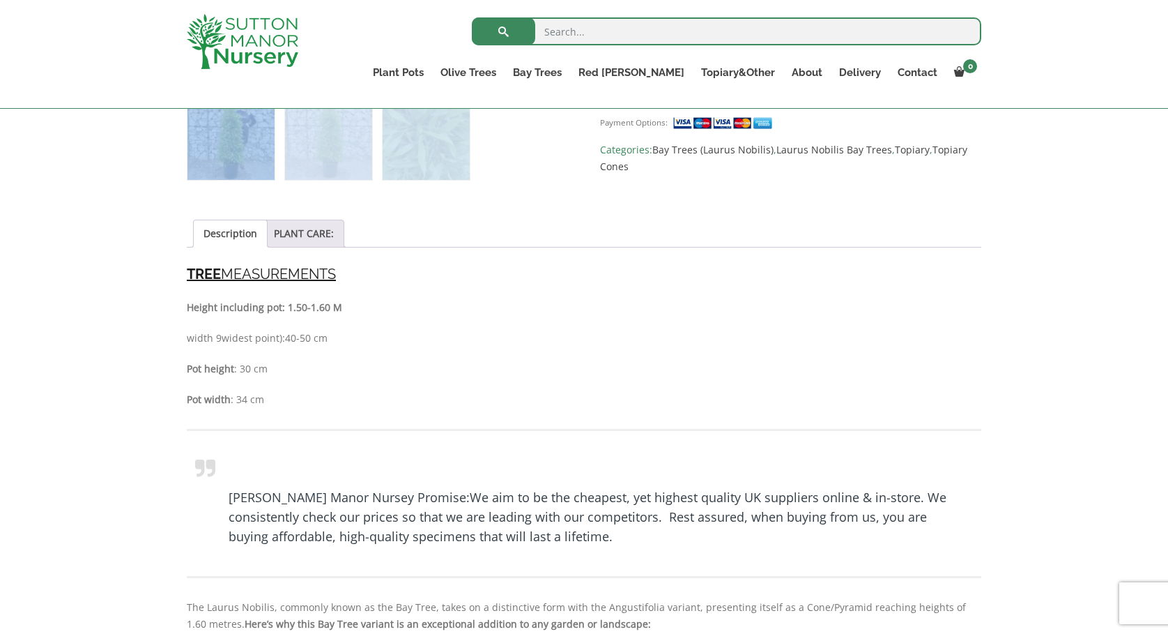
scroll to position [920, 0]
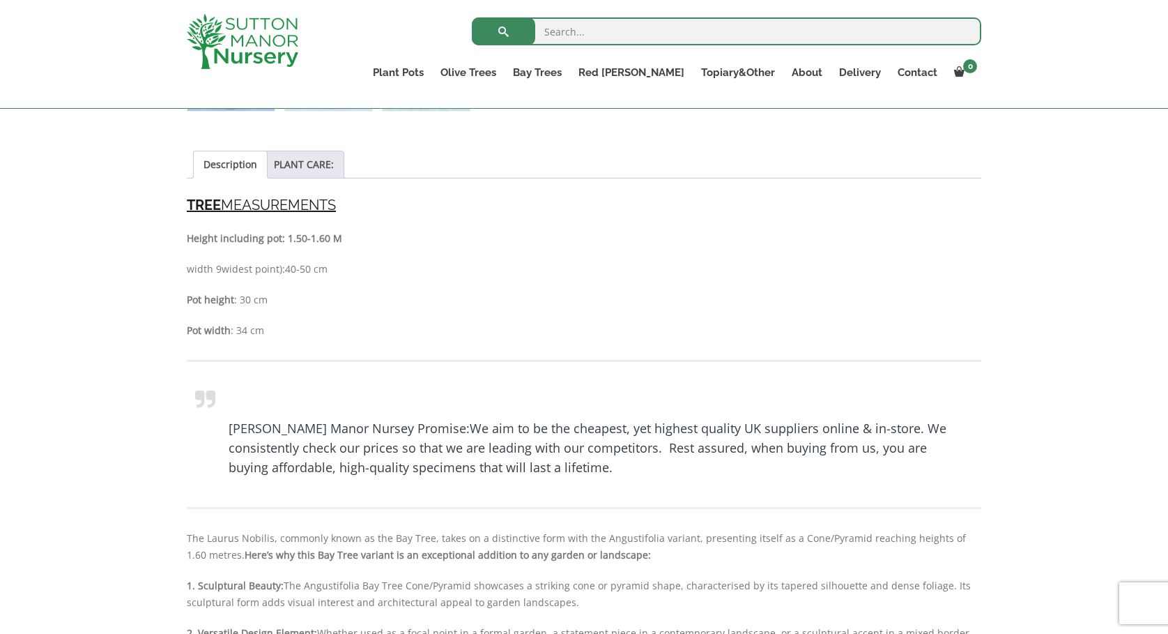
drag, startPoint x: 307, startPoint y: 457, endPoint x: 292, endPoint y: 422, distance: 38.4
click at [293, 427] on blockquote "Sutton Manor Nursey Promise: We aim to be the cheapest, yet highest quality UK …" at bounding box center [584, 434] width 795 height 149
click at [388, 345] on div "Description TREE MEASUREMENTS Height including pot: 1.50-1.60 M width 9widest p…" at bounding box center [584, 598] width 795 height 809
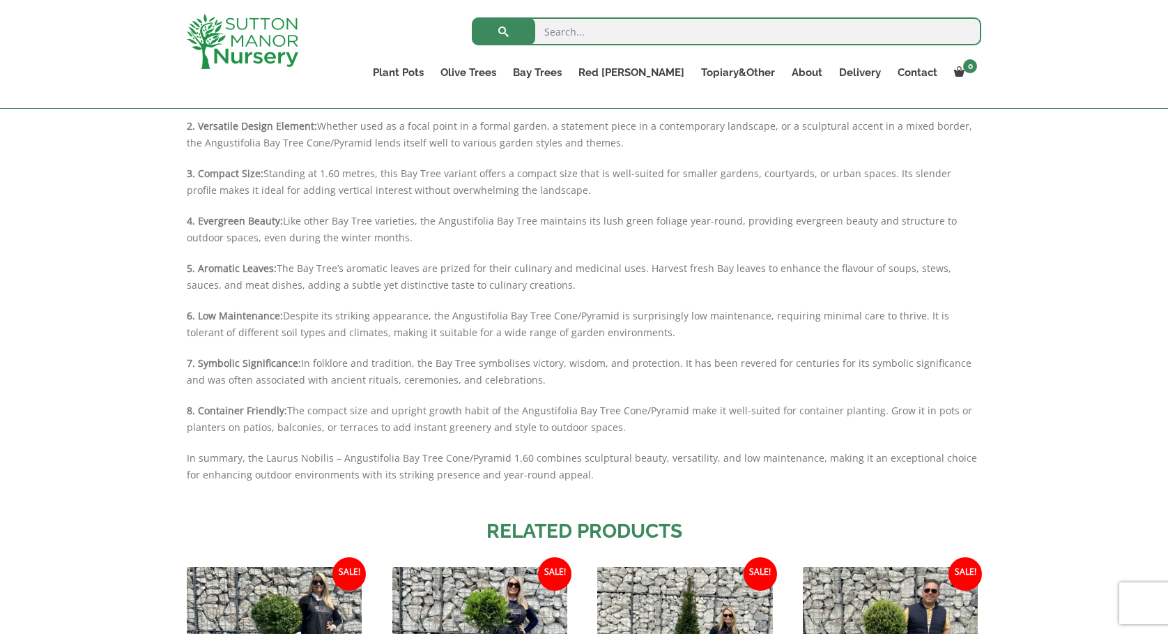
scroll to position [1934, 0]
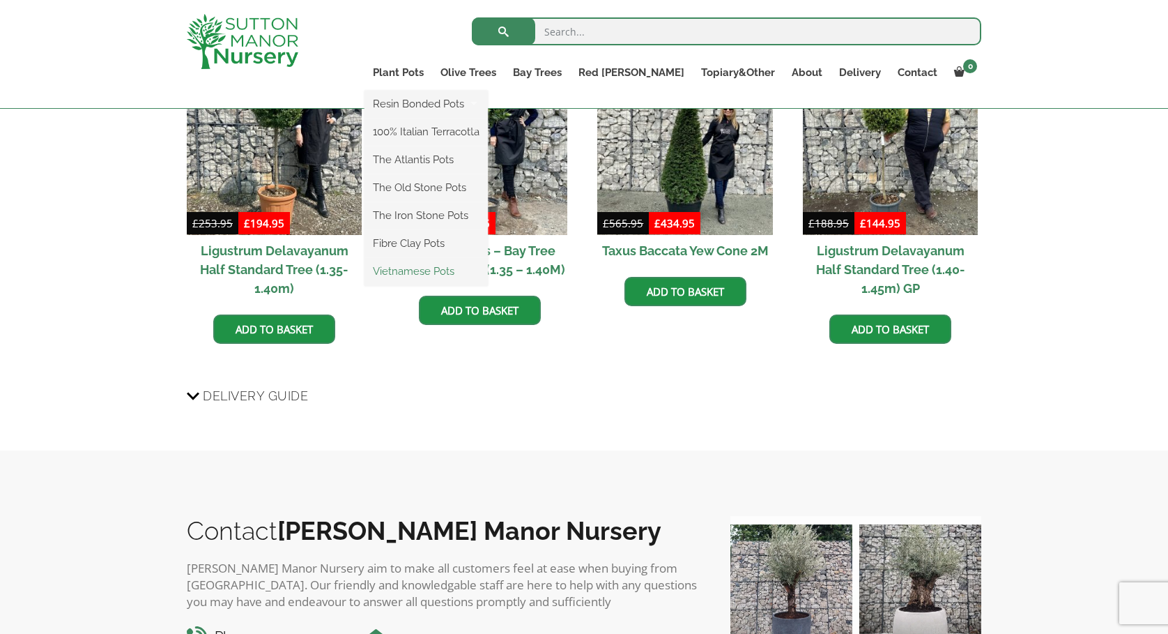
click at [477, 267] on link "Vietnamese Pots" at bounding box center [426, 271] width 123 height 21
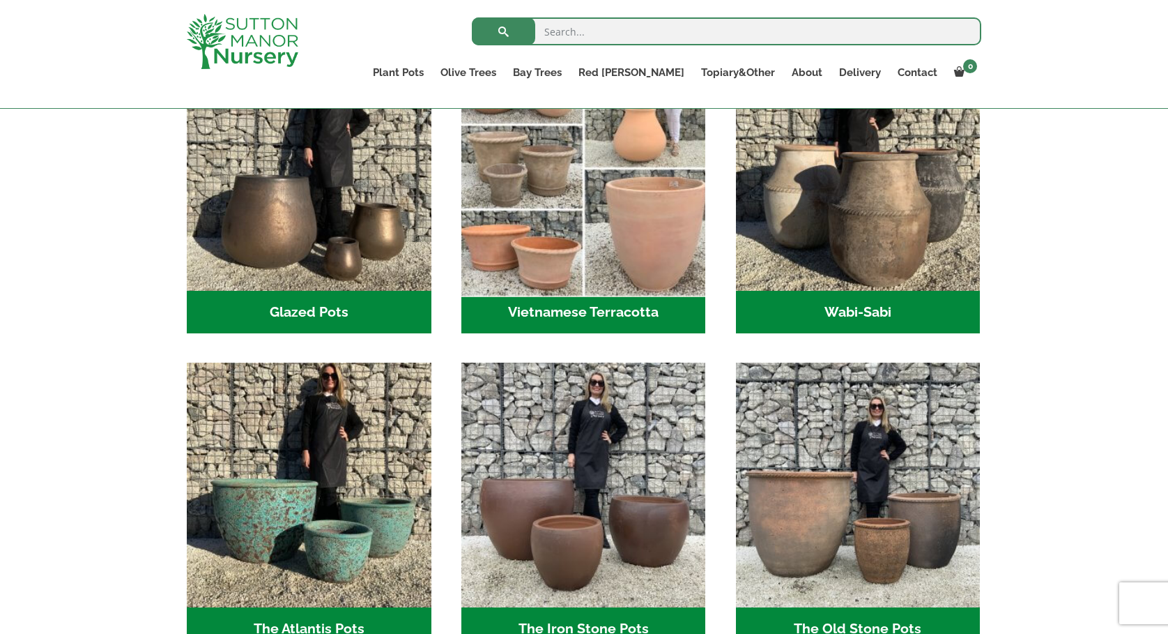
scroll to position [522, 0]
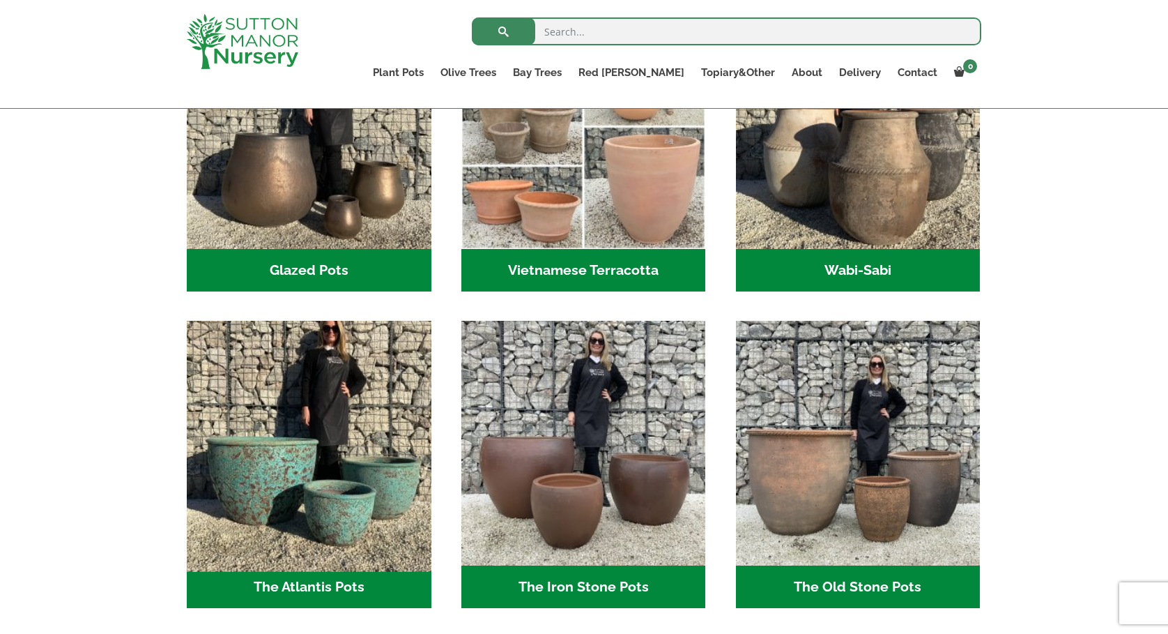
click at [369, 420] on img "Visit product category The Atlantis Pots" at bounding box center [309, 443] width 257 height 257
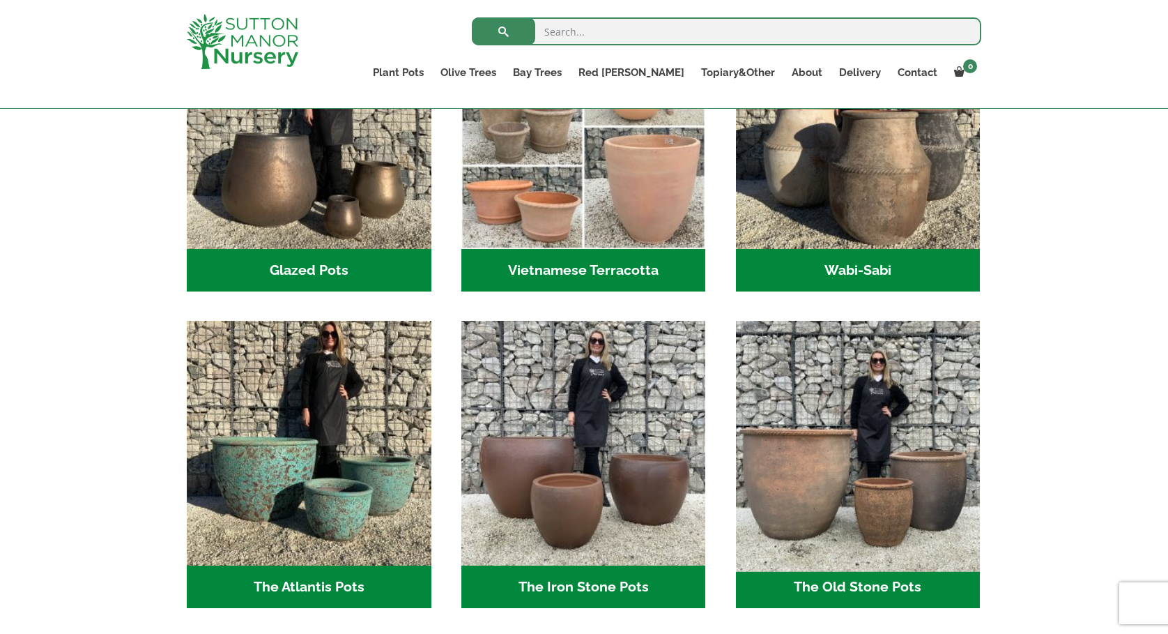
click at [809, 441] on img "Visit product category The Old Stone Pots" at bounding box center [858, 443] width 257 height 257
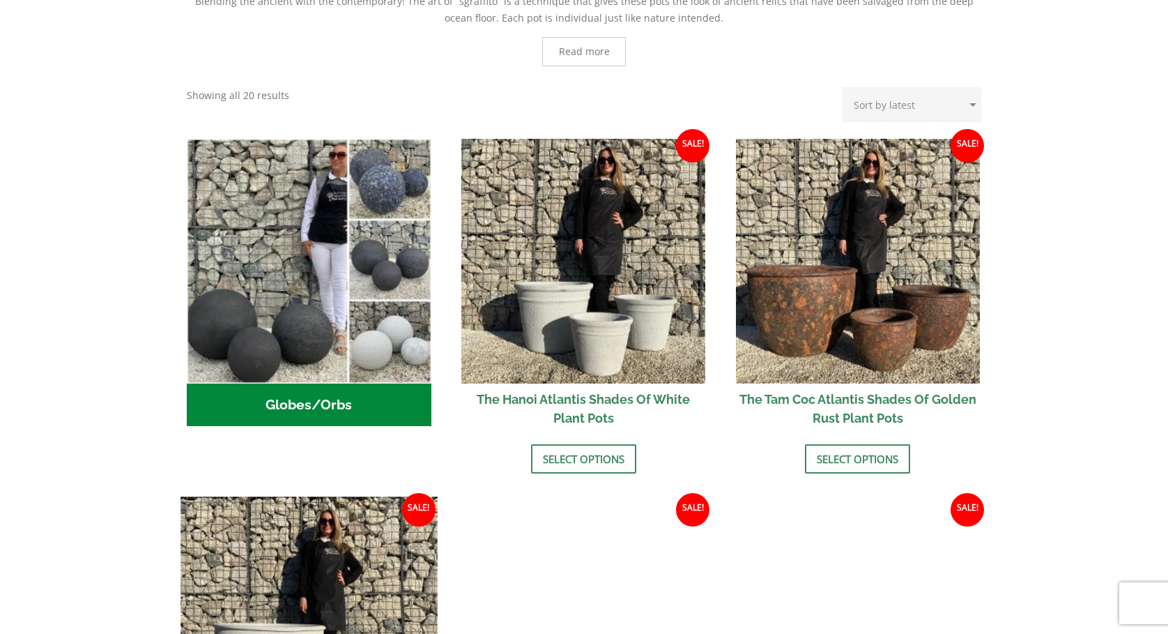
scroll to position [606, 0]
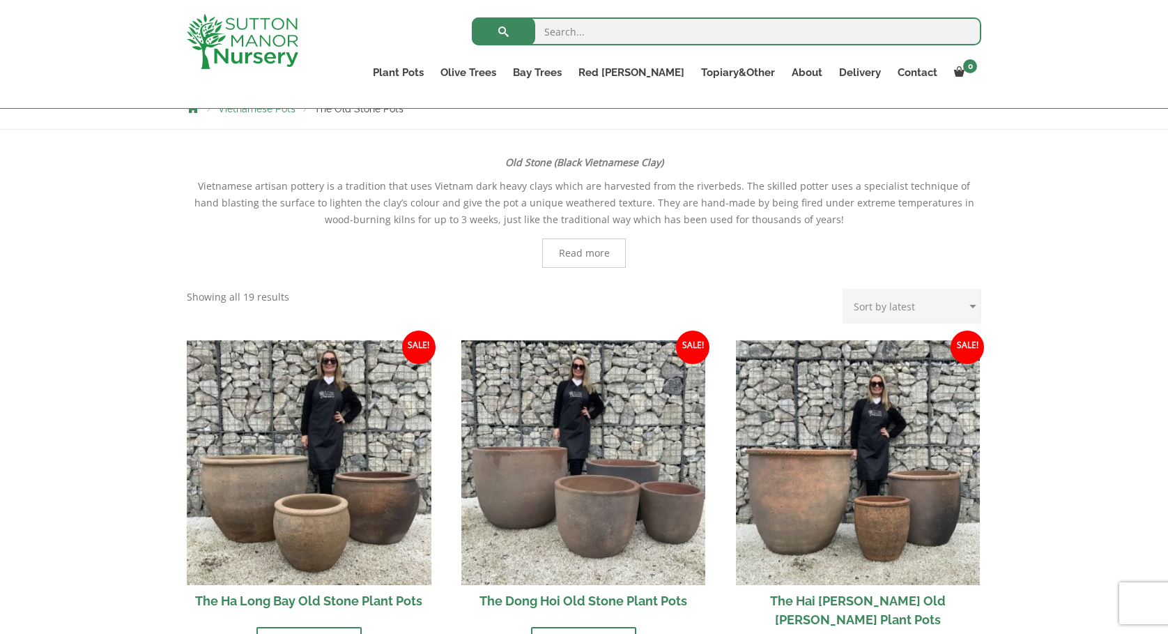
scroll to position [298, 0]
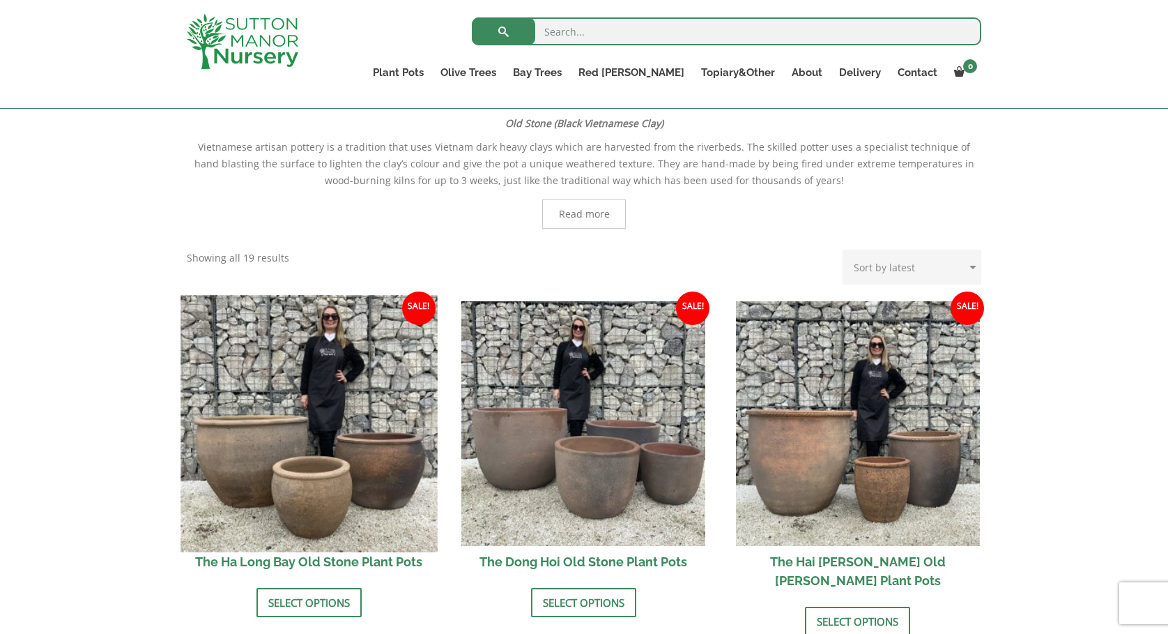
click at [350, 474] on img at bounding box center [309, 423] width 257 height 257
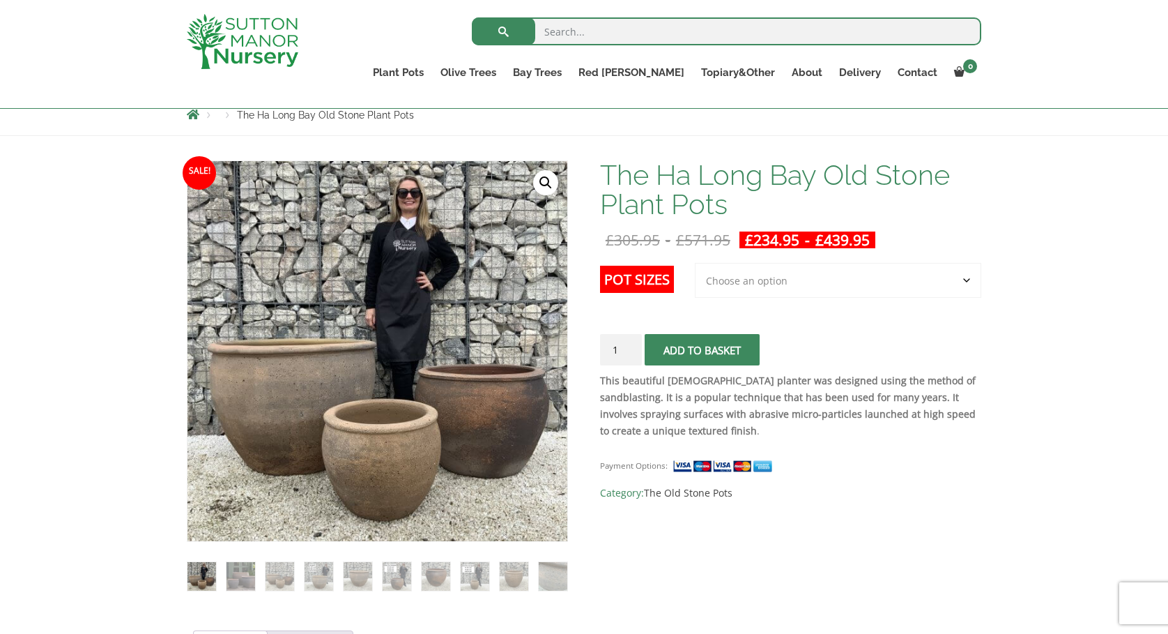
scroll to position [181, 0]
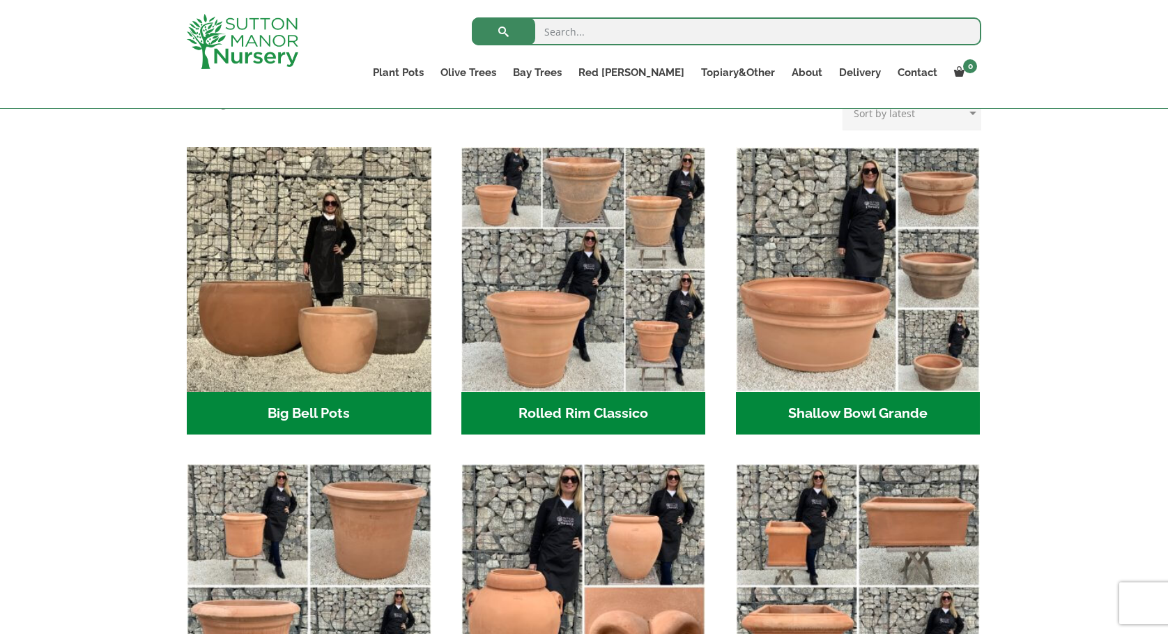
scroll to position [477, 0]
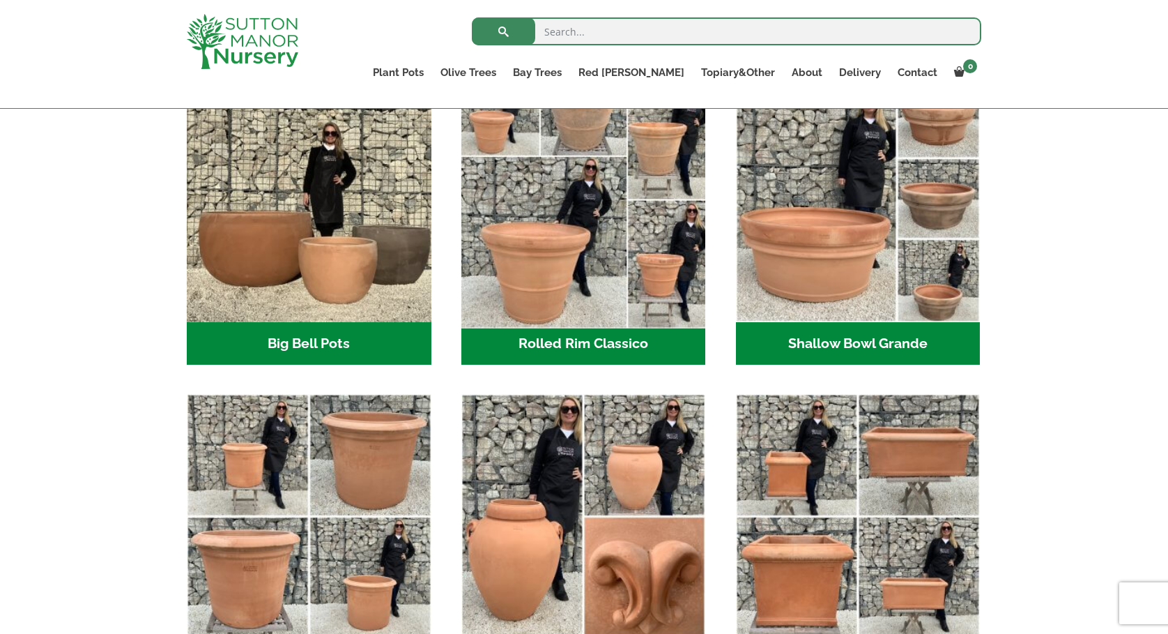
click at [594, 243] on img "Visit product category Rolled Rim Classico" at bounding box center [583, 199] width 257 height 257
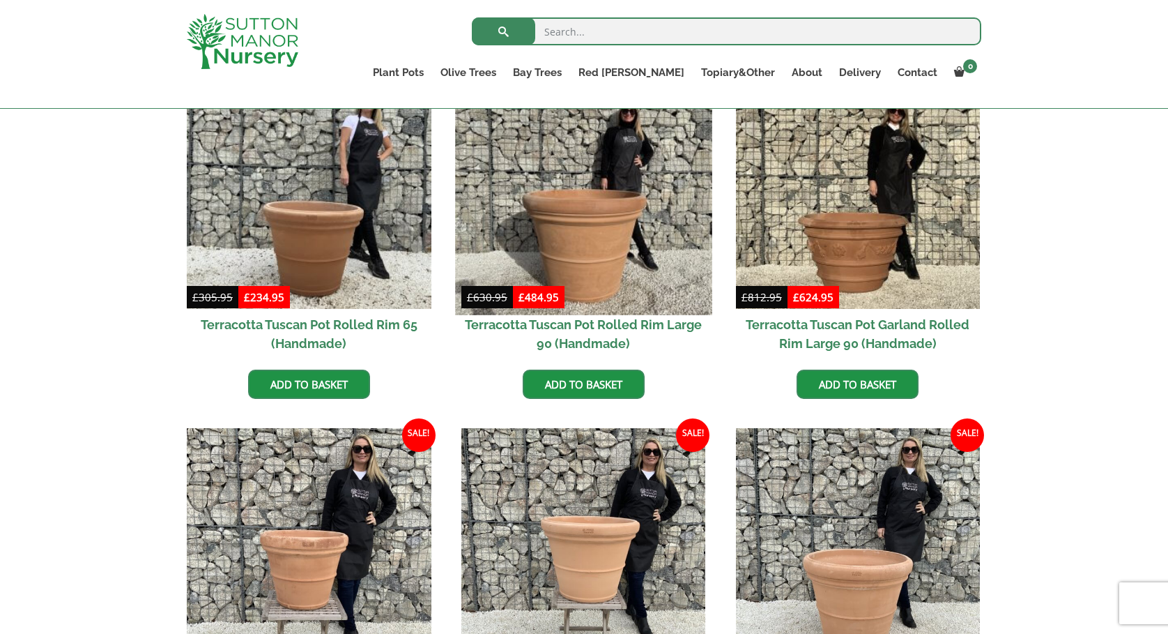
scroll to position [552, 0]
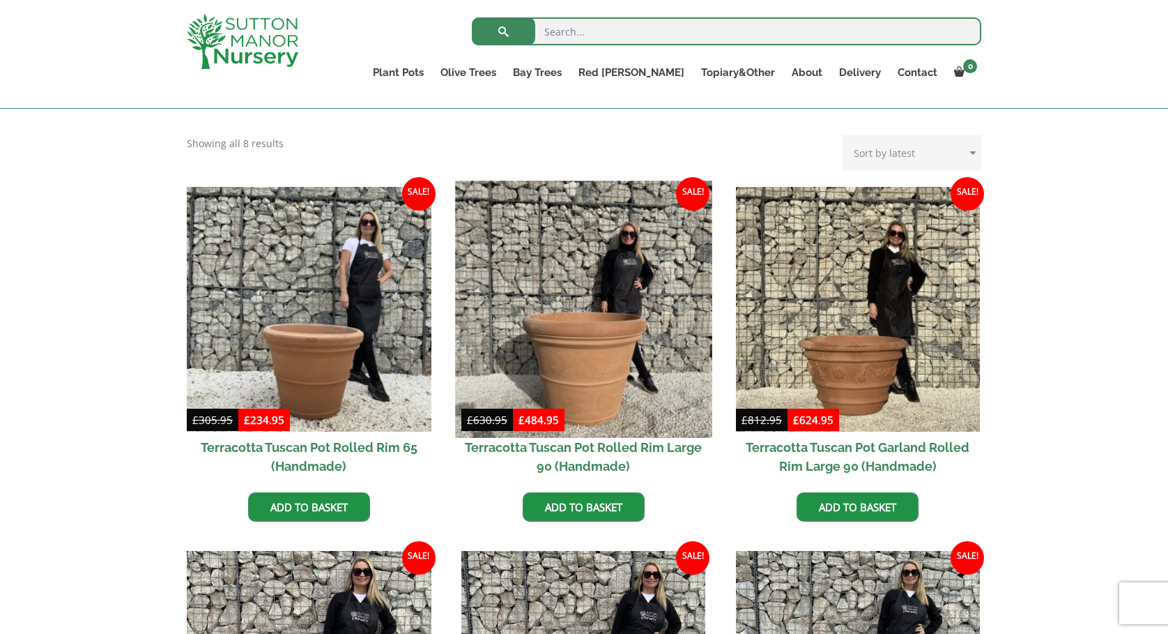
click at [557, 326] on img at bounding box center [583, 309] width 257 height 257
